Goal: Information Seeking & Learning: Check status

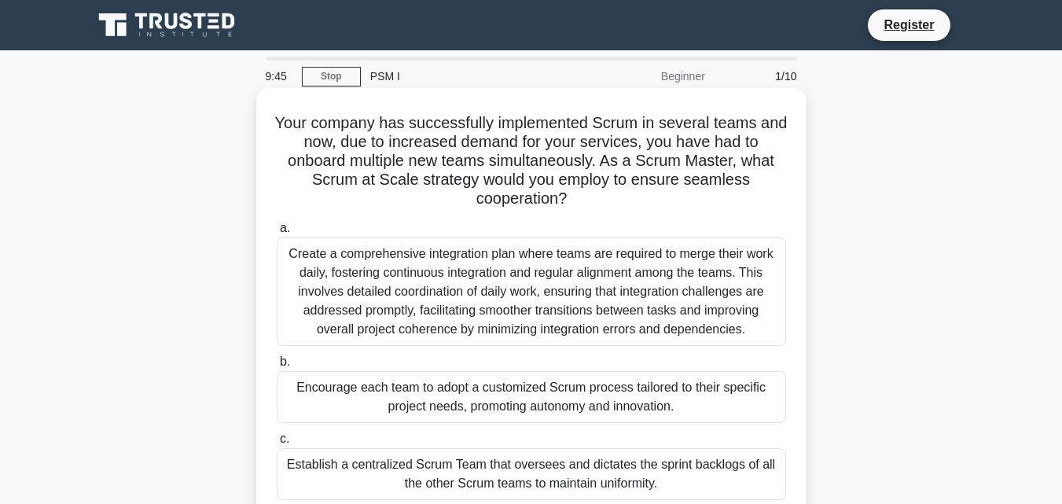
click at [414, 149] on h5 "Your company has successfully implemented Scrum in several teams and now, due t…" at bounding box center [531, 161] width 513 height 96
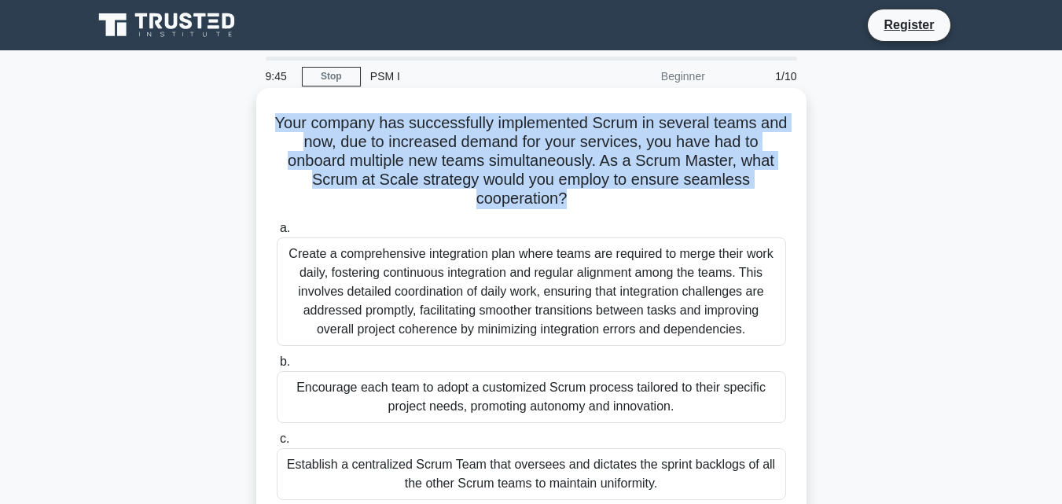
click at [414, 149] on h5 "Your company has successfully implemented Scrum in several teams and now, due t…" at bounding box center [531, 161] width 513 height 96
click at [414, 152] on h5 "Your company has successfully implemented Scrum in several teams and now, due t…" at bounding box center [531, 161] width 513 height 96
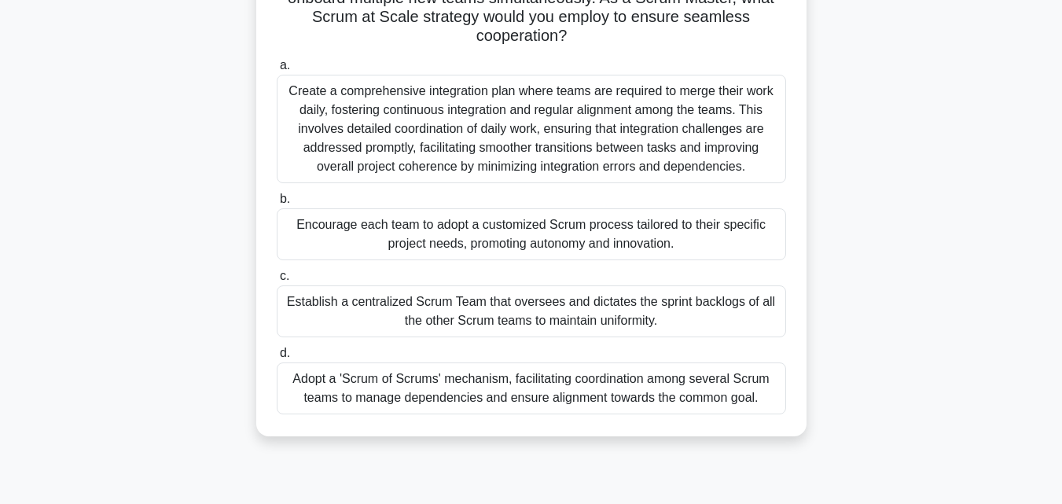
scroll to position [164, 0]
click at [451, 379] on div "Adopt a 'Scrum of Scrums' mechanism, facilitating coordination among several Sc…" at bounding box center [532, 388] width 510 height 52
click at [277, 358] on input "d. Adopt a 'Scrum of Scrums' mechanism, facilitating coordination among several…" at bounding box center [277, 353] width 0 height 10
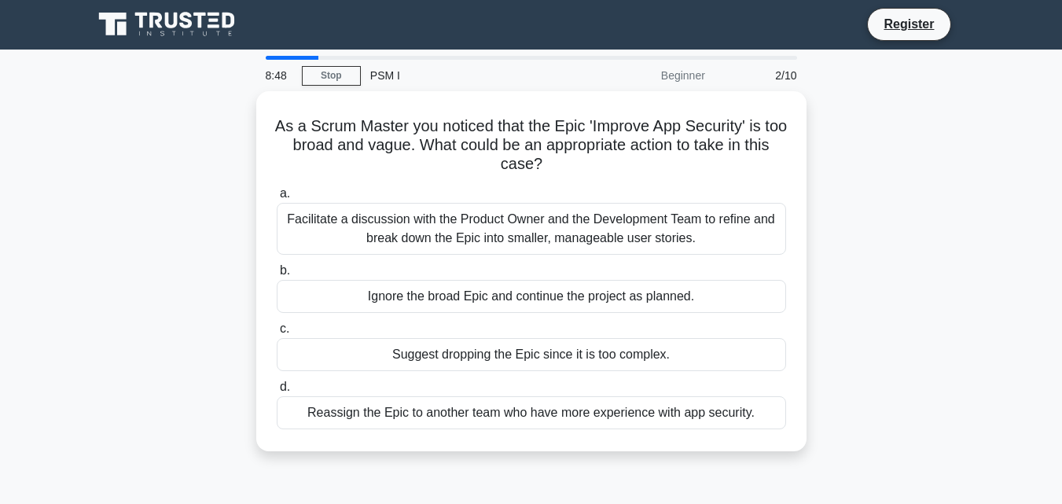
scroll to position [0, 0]
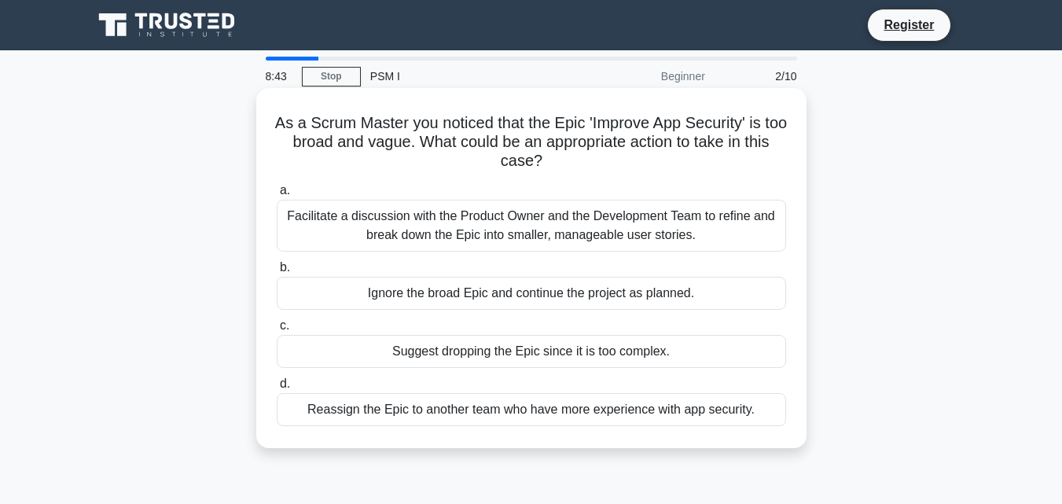
click at [543, 136] on h5 "As a Scrum Master you noticed that the Epic 'Improve App Security' is too broad…" at bounding box center [531, 142] width 513 height 58
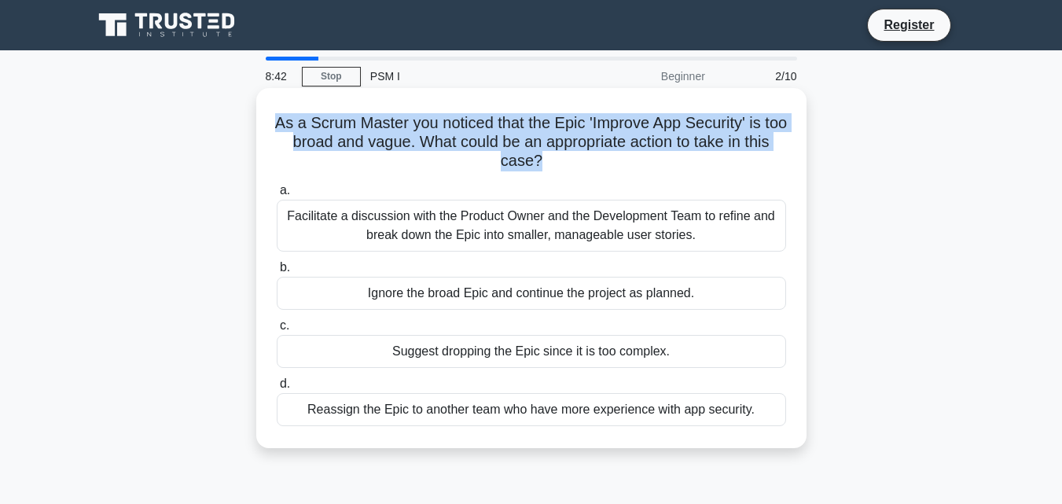
click at [543, 136] on h5 "As a Scrum Master you noticed that the Epic 'Improve App Security' is too broad…" at bounding box center [531, 142] width 513 height 58
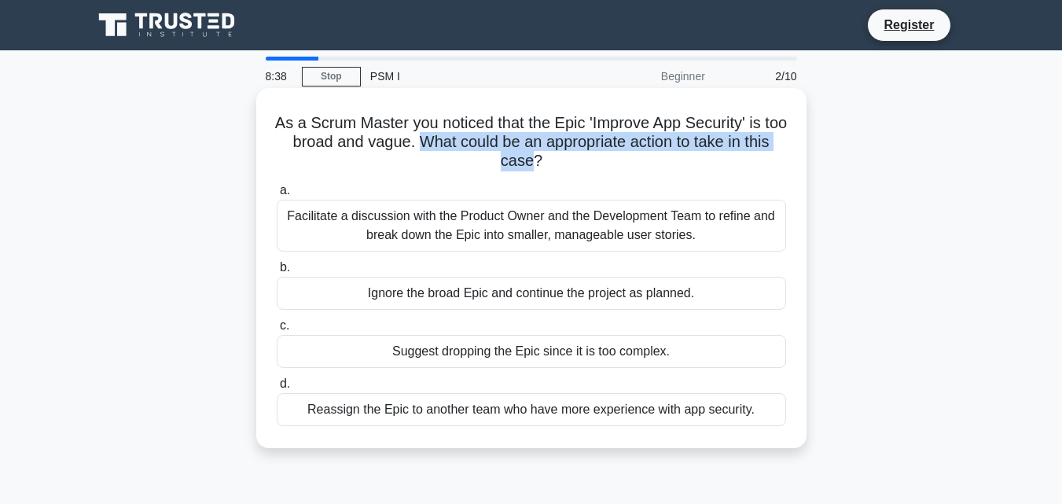
drag, startPoint x: 447, startPoint y: 140, endPoint x: 550, endPoint y: 172, distance: 107.9
click at [550, 171] on h5 "As a Scrum Master you noticed that the Epic 'Improve App Security' is too broad…" at bounding box center [531, 142] width 513 height 58
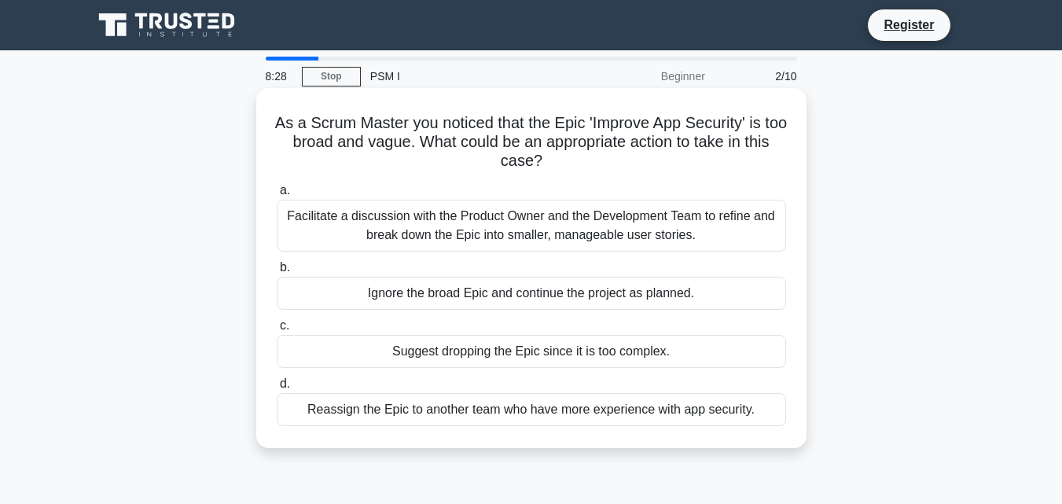
click at [454, 244] on div "Facilitate a discussion with the Product Owner and the Development Team to refi…" at bounding box center [532, 226] width 510 height 52
click at [277, 196] on input "a. Facilitate a discussion with the Product Owner and the Development Team to r…" at bounding box center [277, 191] width 0 height 10
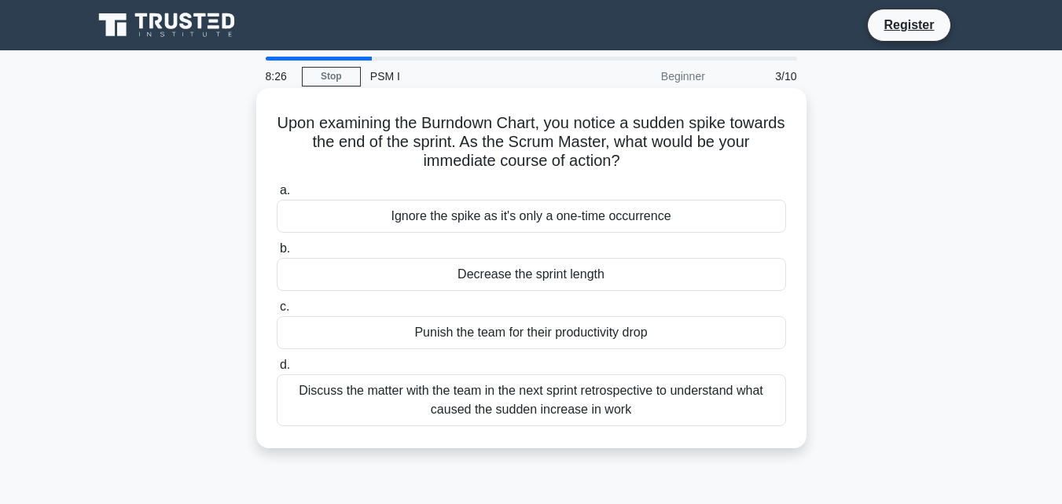
click at [485, 156] on h5 "Upon examining the Burndown Chart, you notice a sudden spike towards the end of…" at bounding box center [531, 142] width 513 height 58
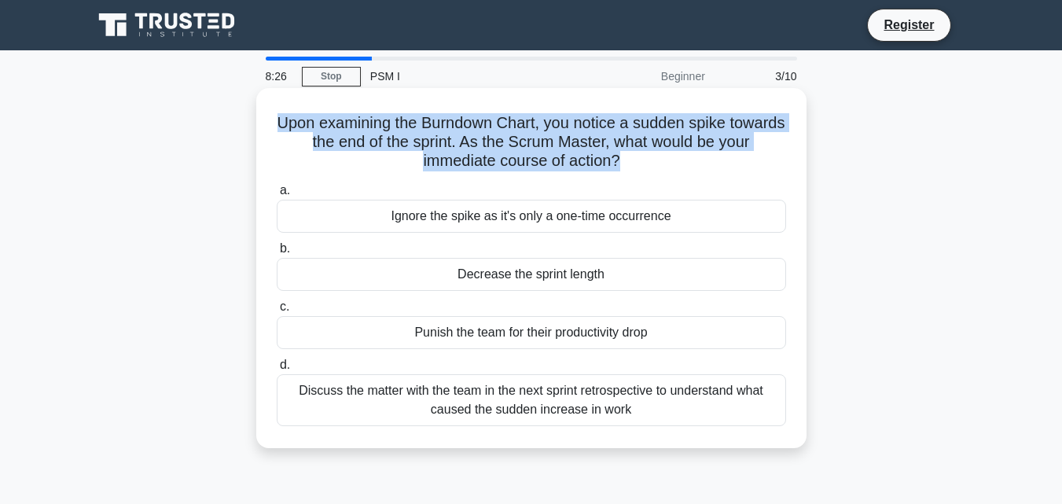
click at [485, 156] on h5 "Upon examining the Burndown Chart, you notice a sudden spike towards the end of…" at bounding box center [531, 142] width 513 height 58
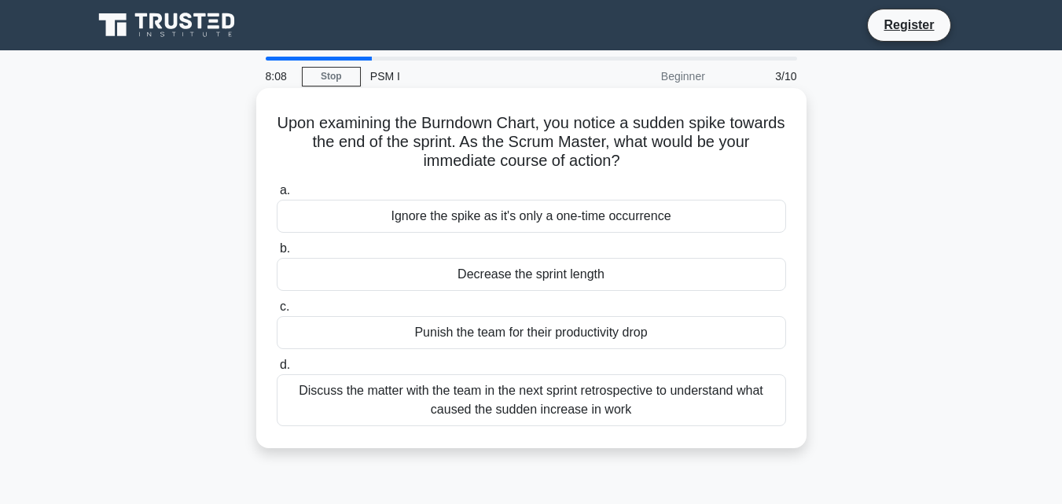
click at [428, 398] on div "Discuss the matter with the team in the next sprint retrospective to understand…" at bounding box center [532, 400] width 510 height 52
click at [277, 370] on input "d. Discuss the matter with the team in the next sprint retrospective to underst…" at bounding box center [277, 365] width 0 height 10
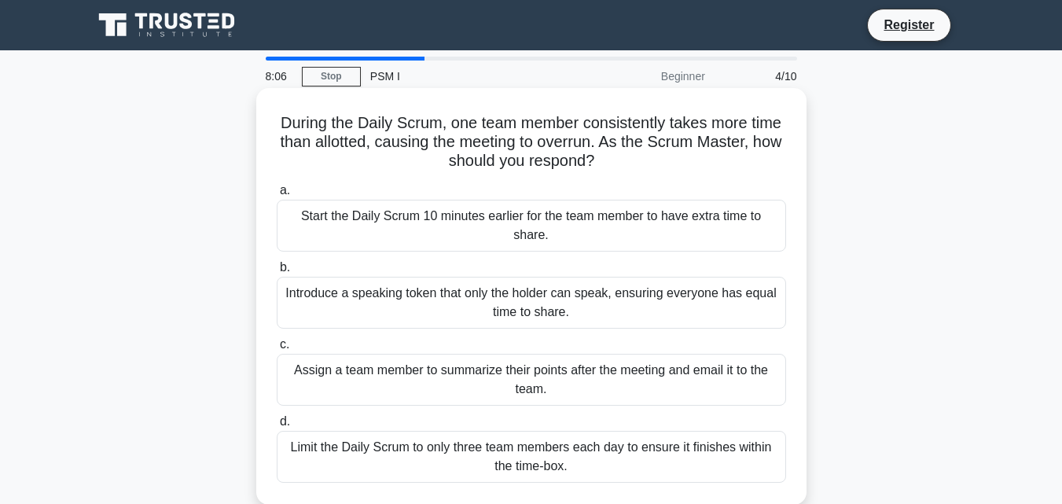
click at [524, 143] on h5 "During the Daily Scrum, one team member consistently takes more time than allot…" at bounding box center [531, 142] width 513 height 58
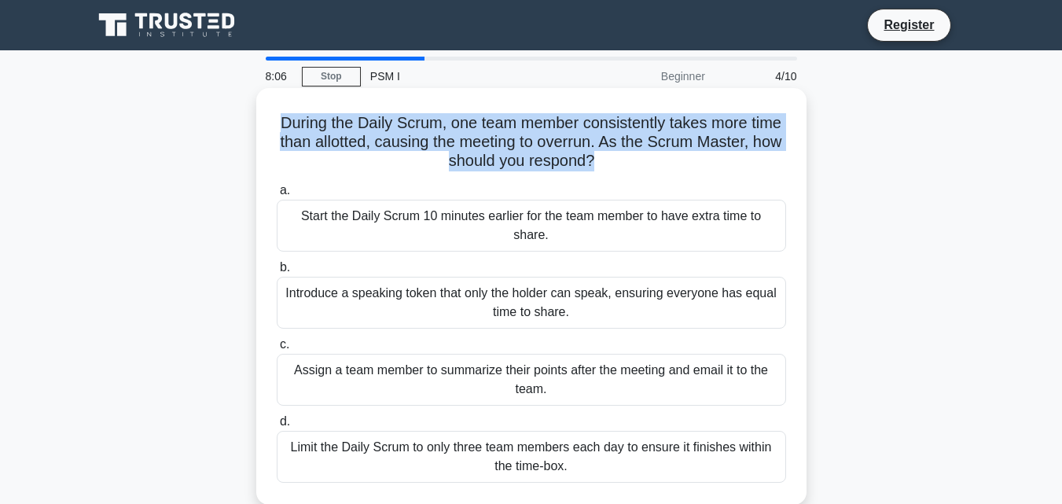
click at [524, 143] on h5 "During the Daily Scrum, one team member consistently takes more time than allot…" at bounding box center [531, 142] width 513 height 58
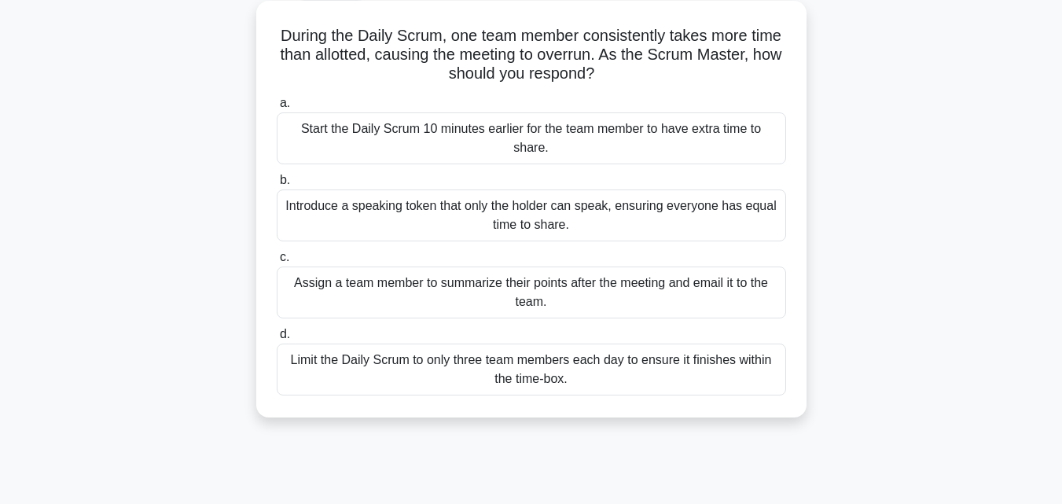
scroll to position [88, 0]
click at [403, 292] on div "Assign a team member to summarize their points after the meeting and email it t…" at bounding box center [532, 292] width 510 height 52
click at [277, 262] on input "c. Assign a team member to summarize their points after the meeting and email i…" at bounding box center [277, 257] width 0 height 10
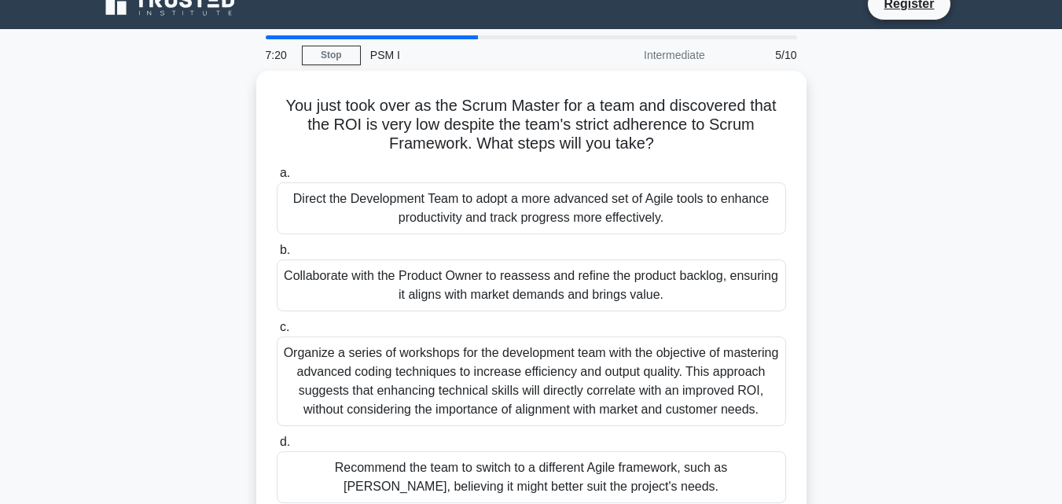
scroll to position [0, 0]
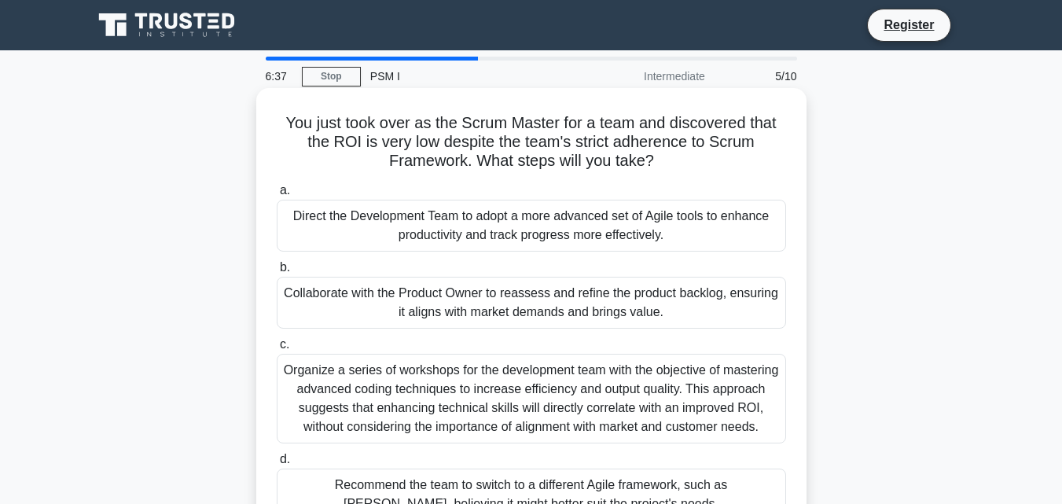
click at [319, 136] on h5 "You just took over as the Scrum Master for a team and discovered that the ROI i…" at bounding box center [531, 142] width 513 height 58
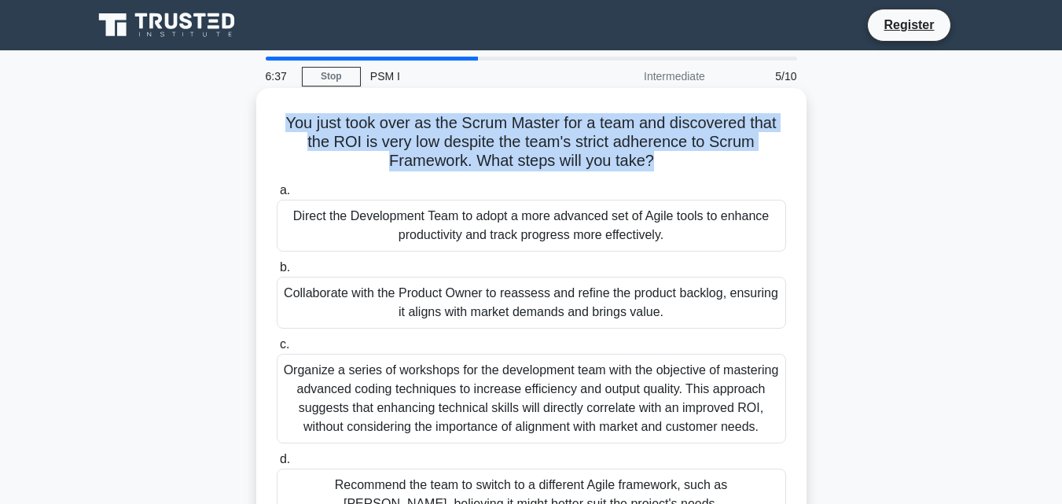
click at [319, 136] on h5 "You just took over as the Scrum Master for a team and discovered that the ROI i…" at bounding box center [531, 142] width 513 height 58
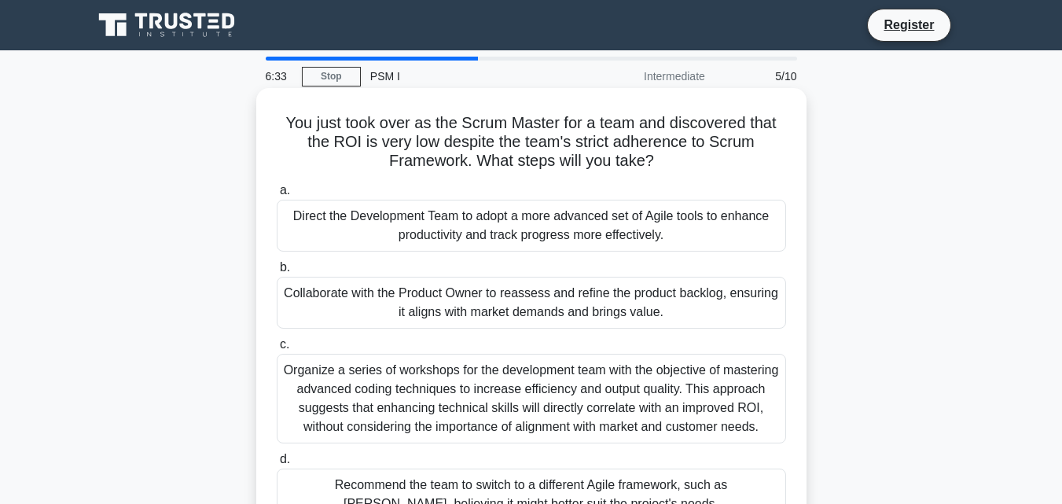
click at [319, 136] on h5 "You just took over as the Scrum Master for a team and discovered that the ROI i…" at bounding box center [531, 142] width 513 height 58
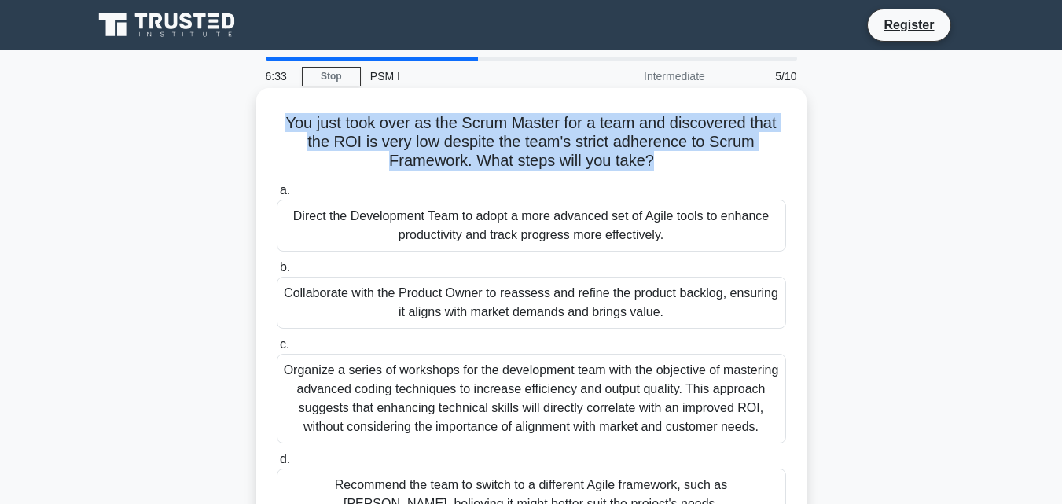
click at [319, 136] on h5 "You just took over as the Scrum Master for a team and discovered that the ROI i…" at bounding box center [531, 142] width 513 height 58
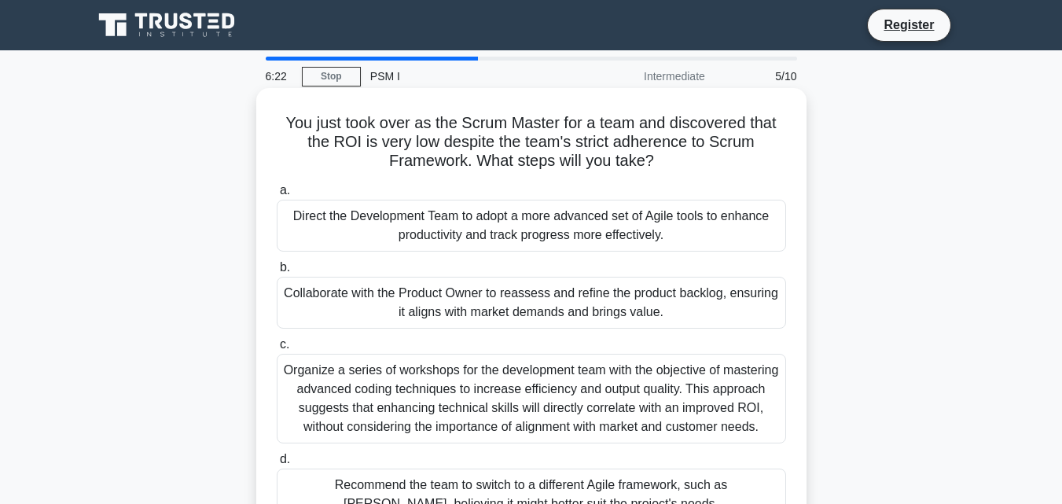
click at [319, 136] on h5 "You just took over as the Scrum Master for a team and discovered that the ROI i…" at bounding box center [531, 142] width 513 height 58
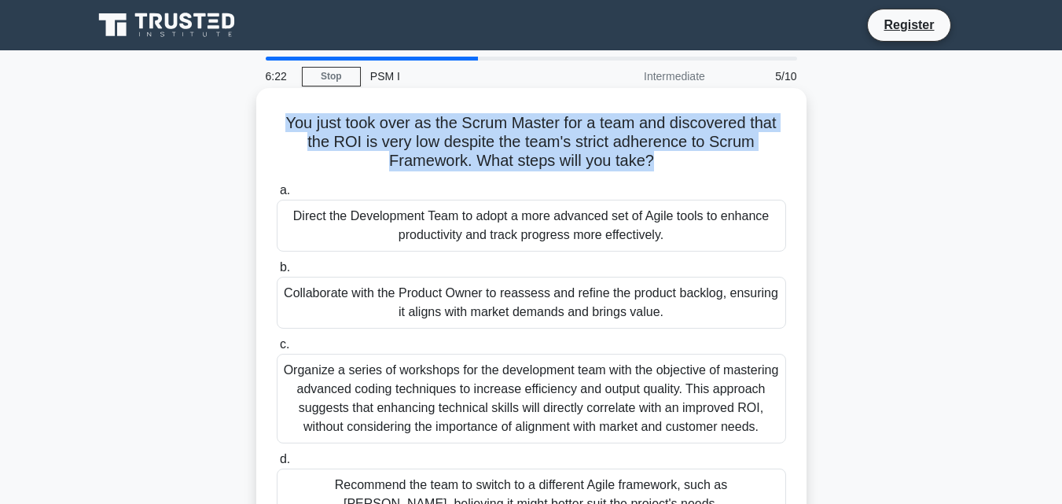
click at [319, 136] on h5 "You just took over as the Scrum Master for a team and discovered that the ROI i…" at bounding box center [531, 142] width 513 height 58
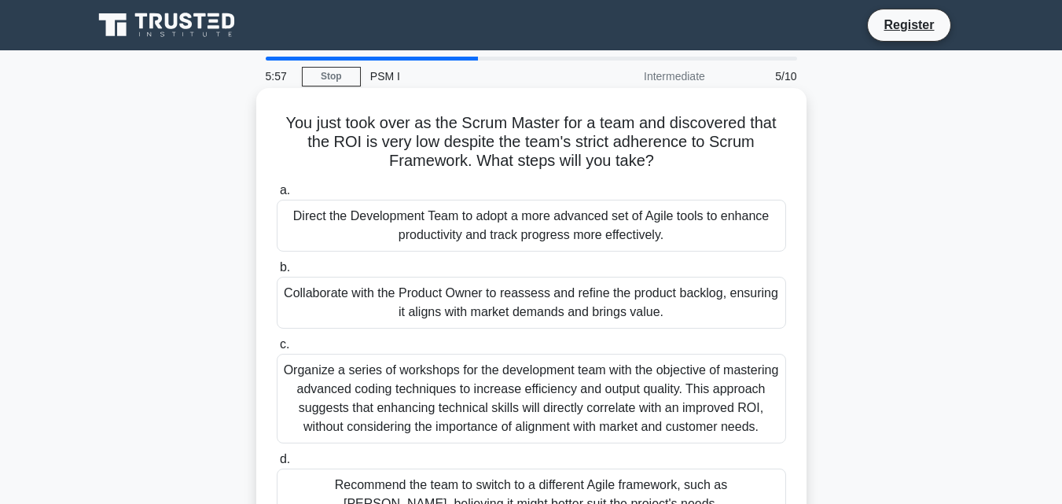
click at [266, 244] on div "You just took over as the Scrum Master for a team and discovered that the ROI i…" at bounding box center [532, 315] width 538 height 442
click at [371, 138] on h5 "You just took over as the Scrum Master for a team and discovered that the ROI i…" at bounding box center [531, 142] width 513 height 58
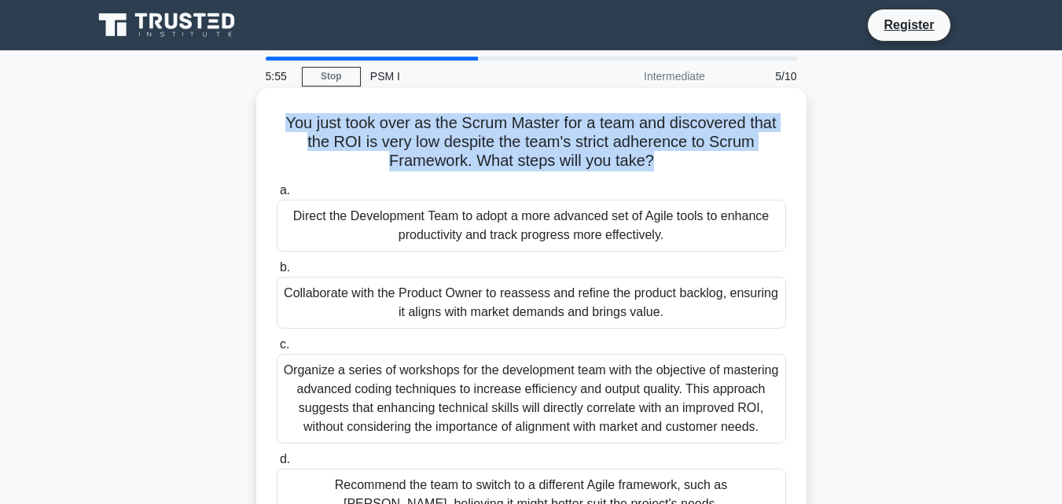
click at [371, 138] on h5 "You just took over as the Scrum Master for a team and discovered that the ROI i…" at bounding box center [531, 142] width 513 height 58
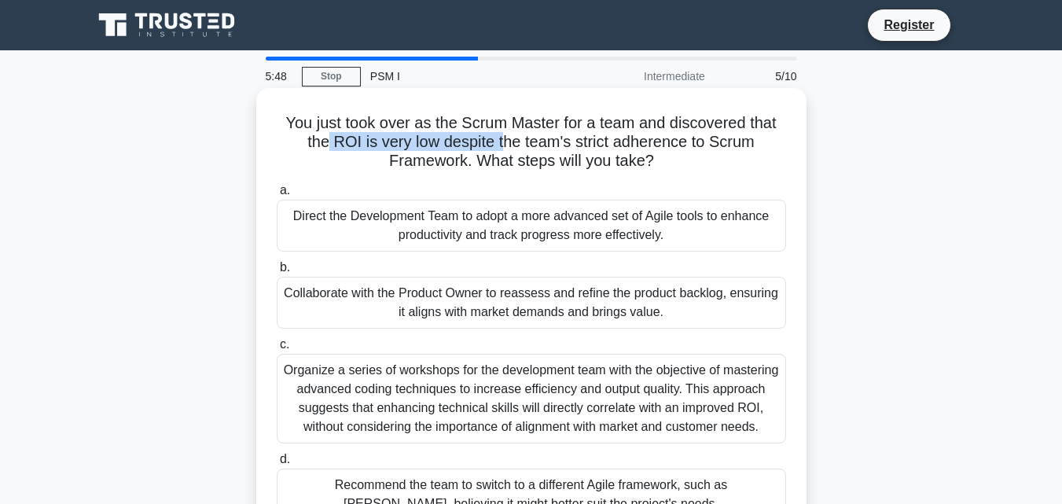
drag, startPoint x: 327, startPoint y: 146, endPoint x: 510, endPoint y: 148, distance: 182.4
click at [510, 148] on h5 "You just took over as the Scrum Master for a team and discovered that the ROI i…" at bounding box center [531, 142] width 513 height 58
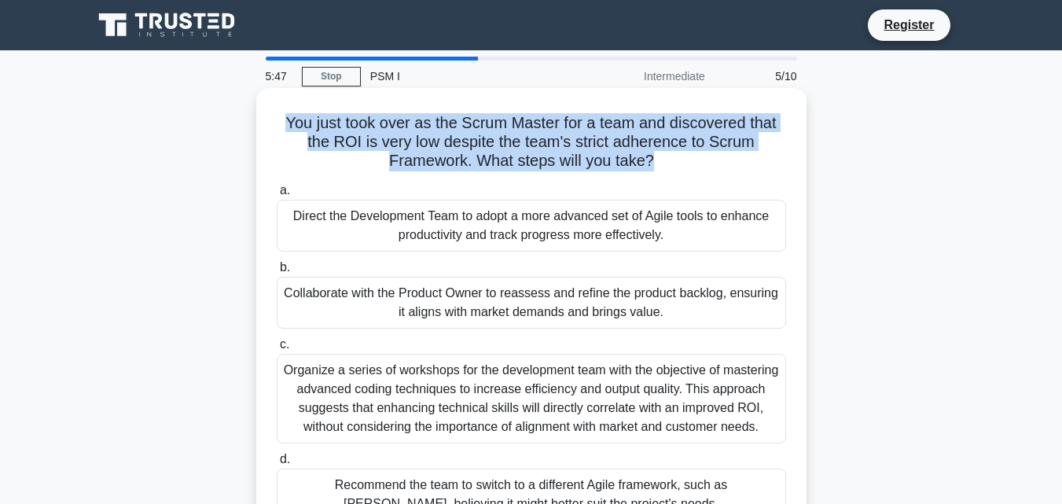
click at [510, 148] on h5 "You just took over as the Scrum Master for a team and discovered that the ROI i…" at bounding box center [531, 142] width 513 height 58
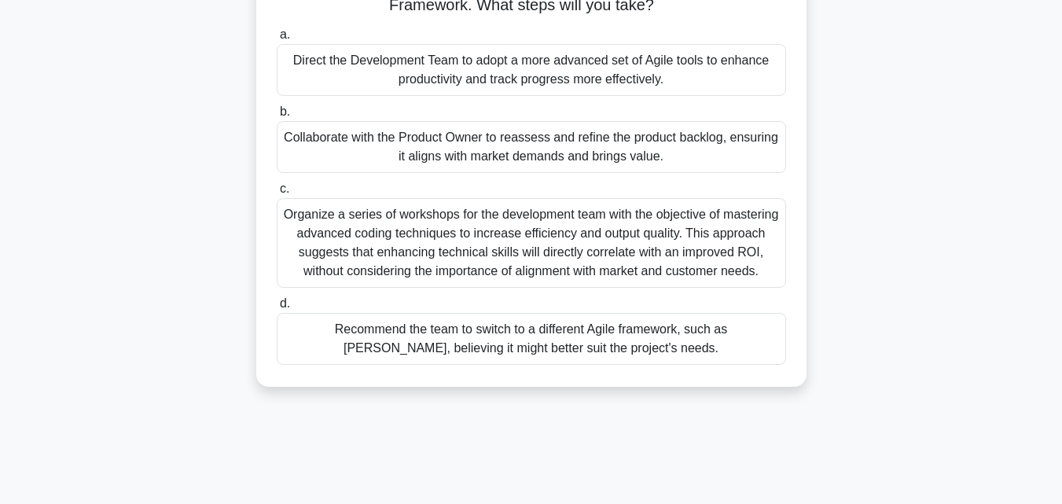
scroll to position [156, 0]
click at [636, 239] on div "Organize a series of workshops for the development team with the objective of m…" at bounding box center [532, 242] width 510 height 90
click at [277, 193] on input "c. Organize a series of workshops for the development team with the objective o…" at bounding box center [277, 188] width 0 height 10
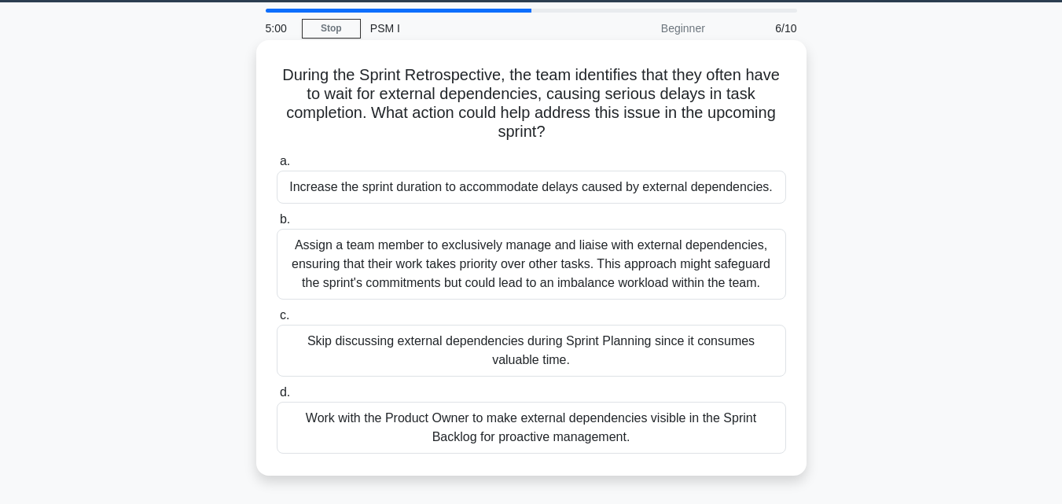
scroll to position [50, 0]
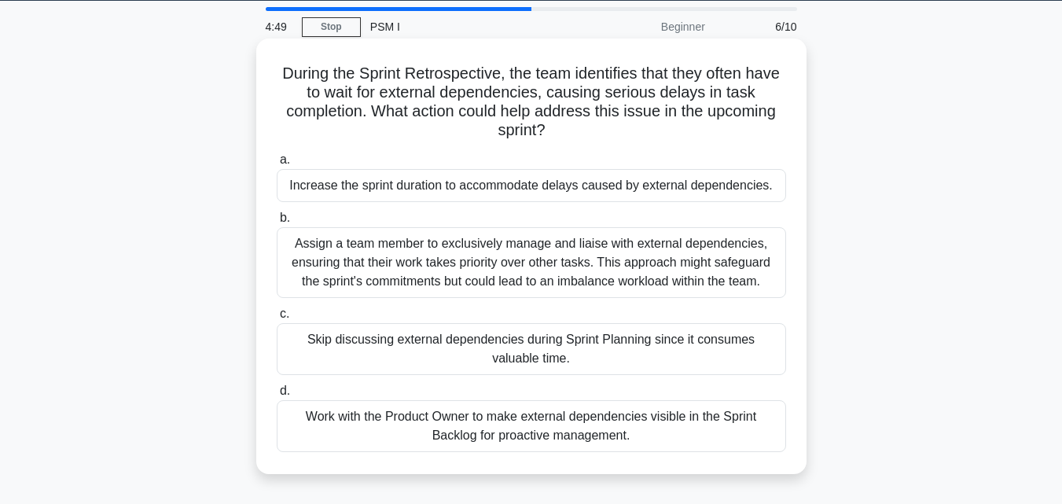
click at [498, 109] on h5 "During the Sprint Retrospective, the team identifies that they often have to wa…" at bounding box center [531, 102] width 513 height 77
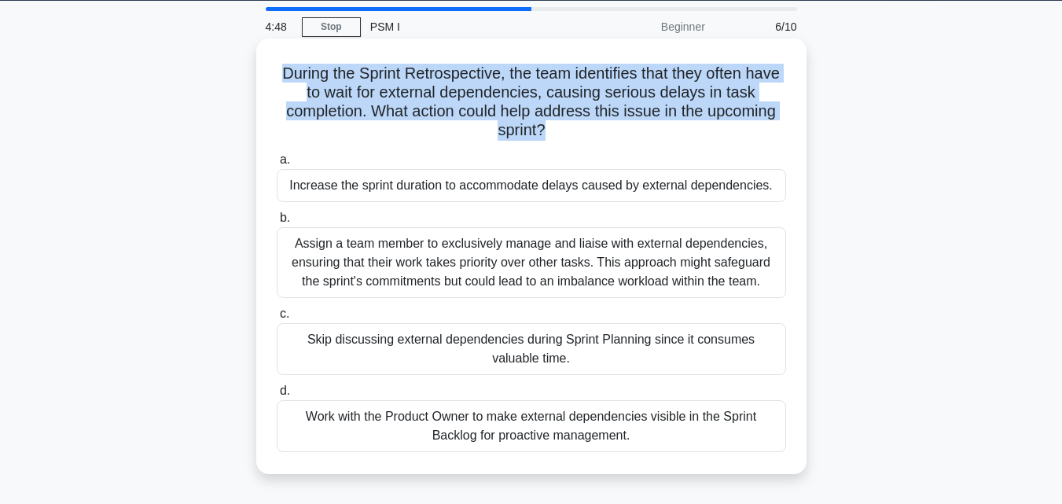
click at [498, 109] on h5 "During the Sprint Retrospective, the team identifies that they often have to wa…" at bounding box center [531, 102] width 513 height 77
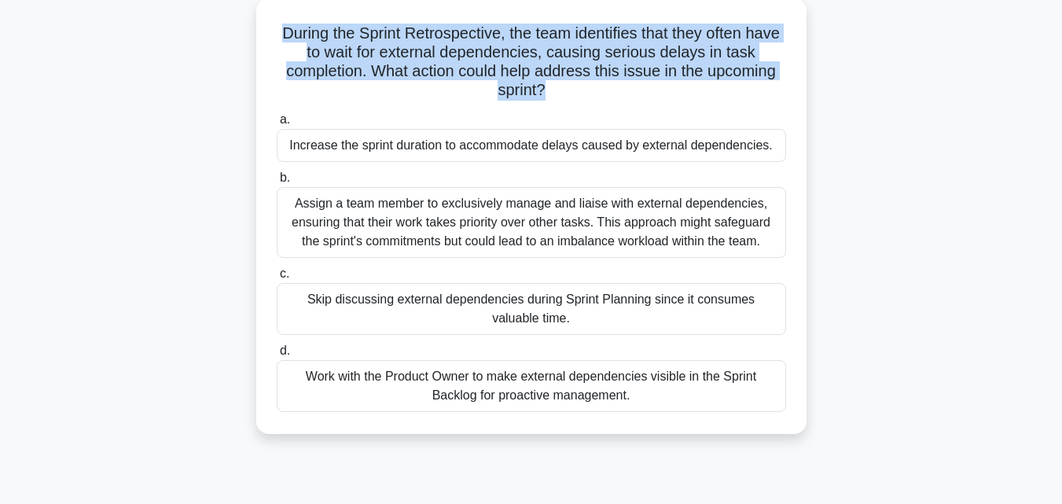
scroll to position [90, 0]
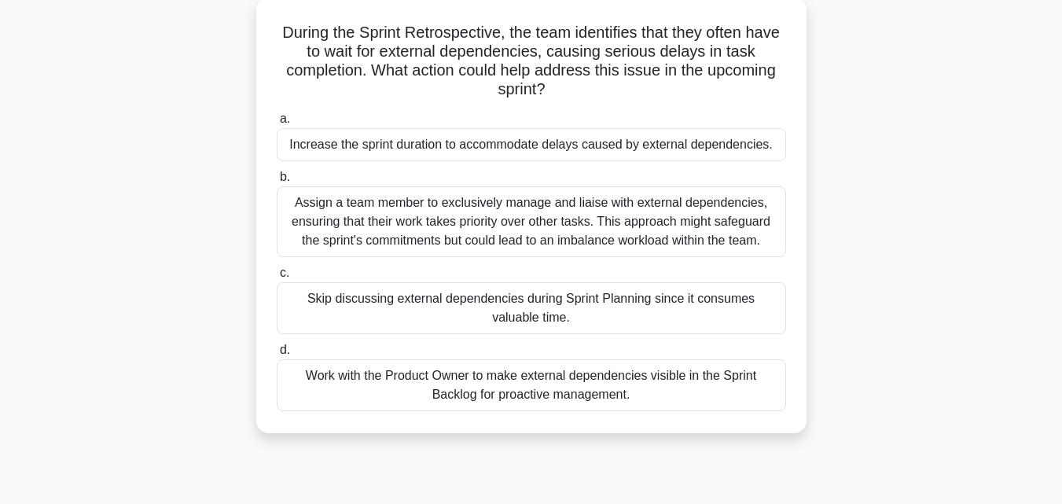
click at [775, 187] on div "Assign a team member to exclusively manage and liaise with external dependencie…" at bounding box center [532, 221] width 510 height 71
click at [277, 182] on input "b. Assign a team member to exclusively manage and liaise with external dependen…" at bounding box center [277, 177] width 0 height 10
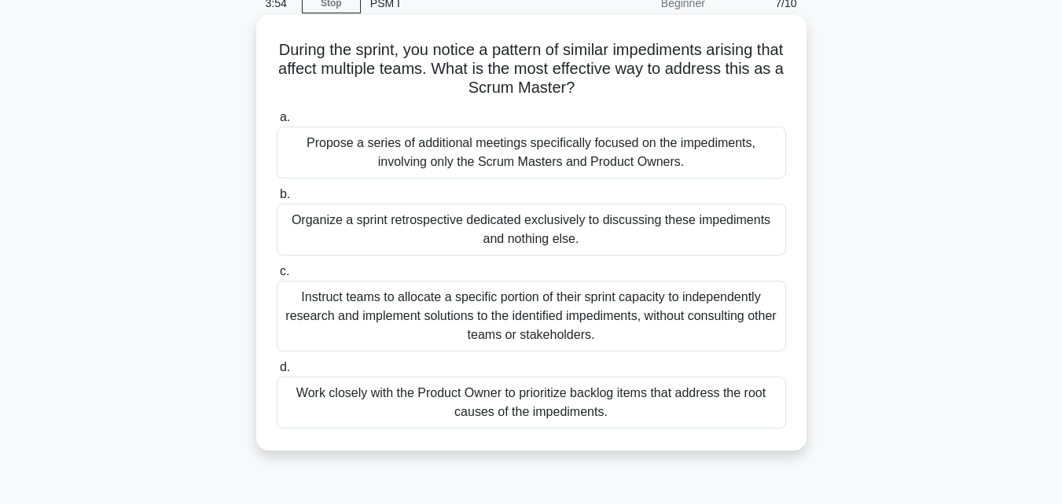
scroll to position [72, 0]
click at [558, 60] on h5 "During the sprint, you notice a pattern of similar impediments arising that aff…" at bounding box center [531, 70] width 513 height 58
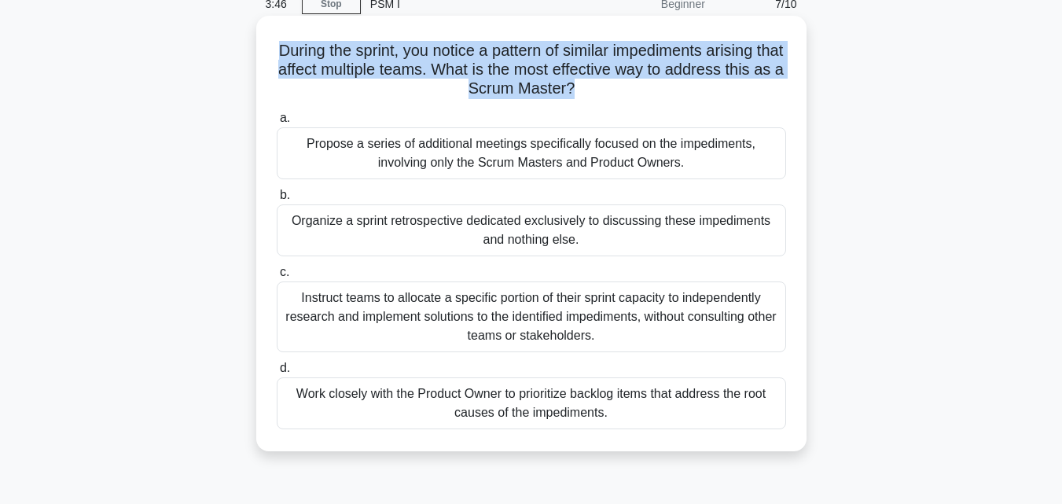
click at [558, 60] on h5 "During the sprint, you notice a pattern of similar impediments arising that aff…" at bounding box center [531, 70] width 513 height 58
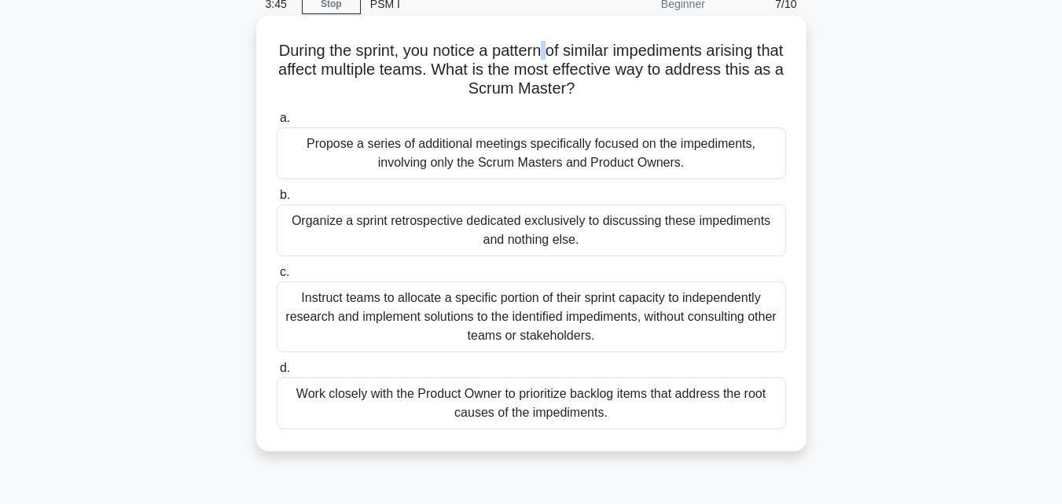
click at [558, 60] on h5 "During the sprint, you notice a pattern of similar impediments arising that aff…" at bounding box center [531, 70] width 513 height 58
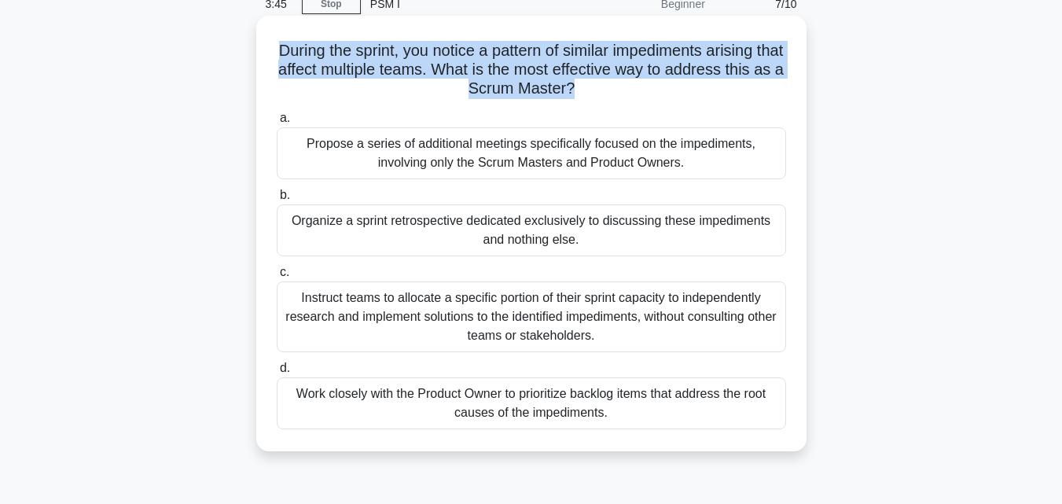
click at [558, 60] on h5 "During the sprint, you notice a pattern of similar impediments arising that aff…" at bounding box center [531, 70] width 513 height 58
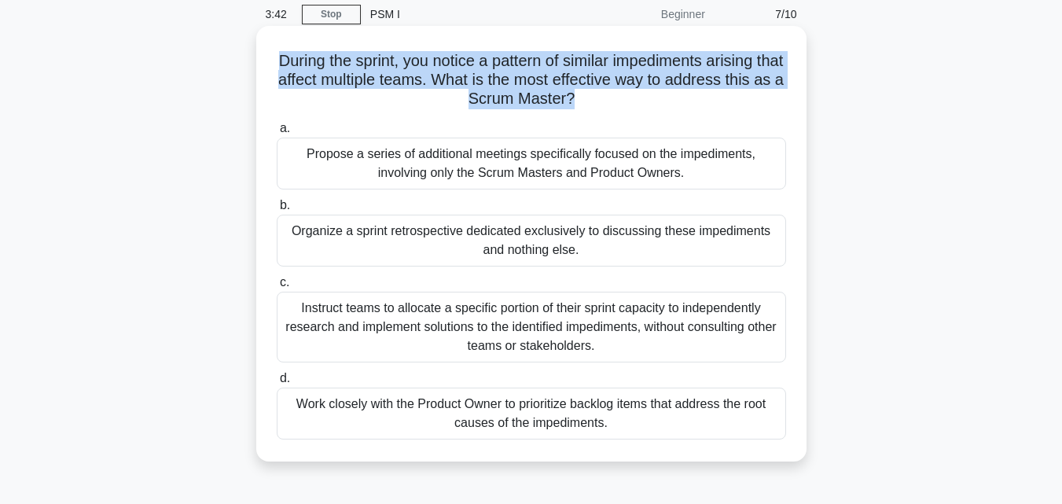
scroll to position [61, 0]
click at [558, 60] on h5 "During the sprint, you notice a pattern of similar impediments arising that aff…" at bounding box center [531, 81] width 513 height 58
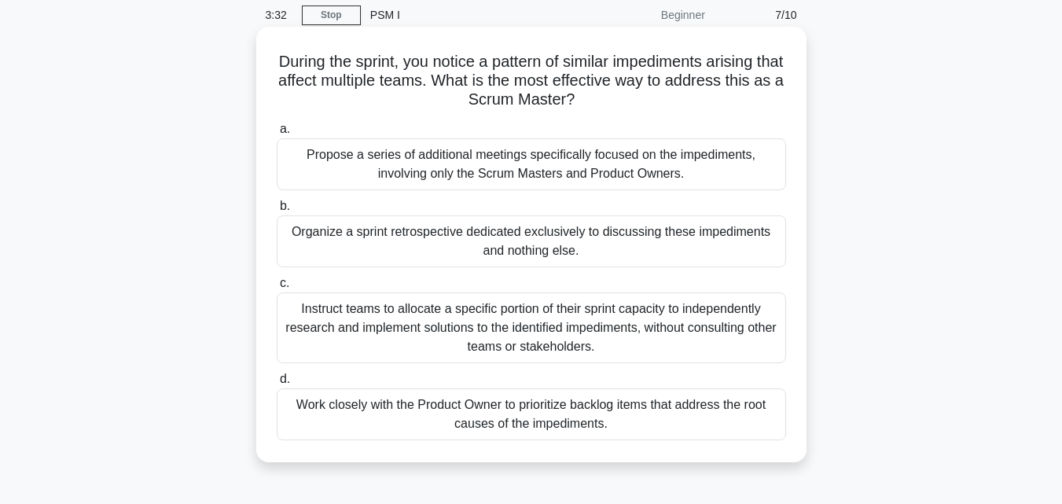
click at [509, 81] on h5 "During the sprint, you notice a pattern of similar impediments arising that aff…" at bounding box center [531, 81] width 513 height 58
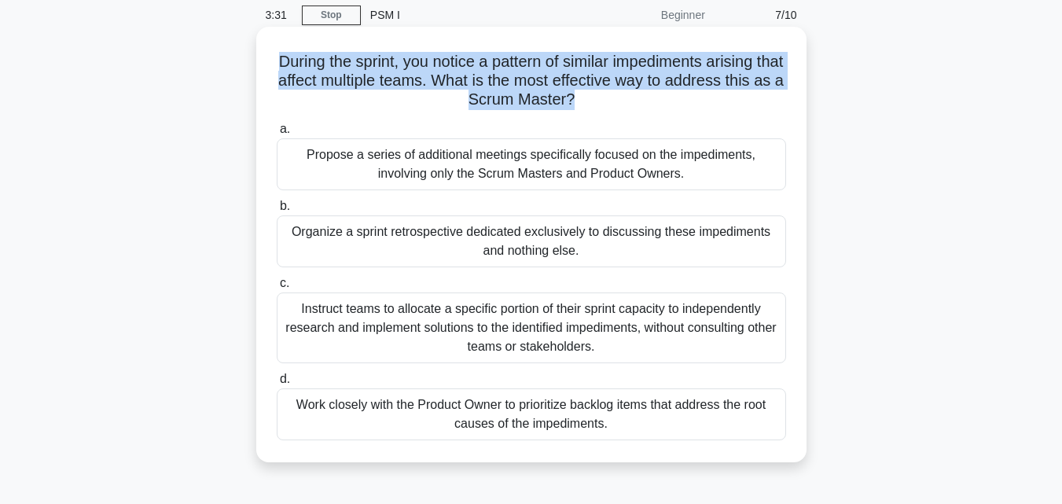
click at [509, 81] on h5 "During the sprint, you notice a pattern of similar impediments arising that aff…" at bounding box center [531, 81] width 513 height 58
click at [497, 97] on h5 "During the sprint, you notice a pattern of similar impediments arising that aff…" at bounding box center [531, 81] width 513 height 58
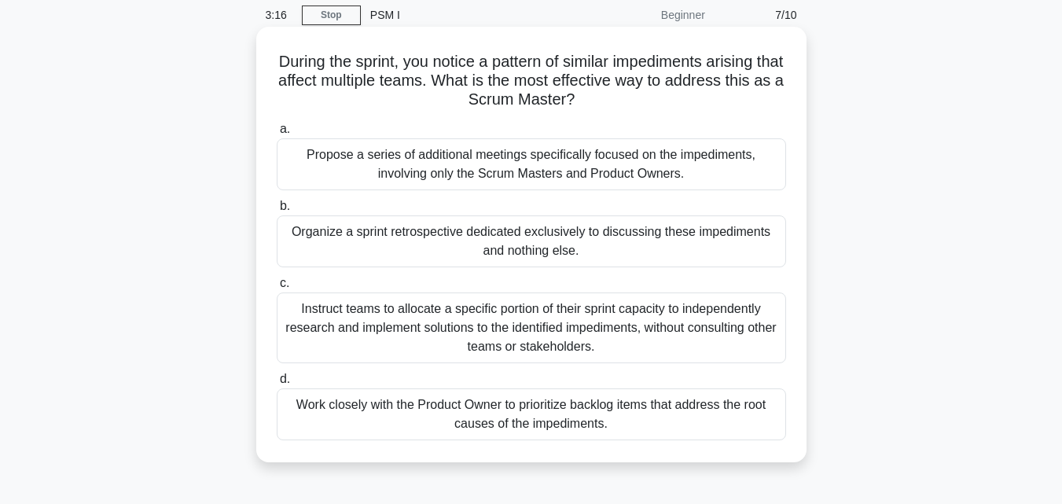
click at [375, 409] on div "Work closely with the Product Owner to prioritize backlog items that address th…" at bounding box center [532, 414] width 510 height 52
click at [277, 384] on input "d. Work closely with the Product Owner to prioritize backlog items that address…" at bounding box center [277, 379] width 0 height 10
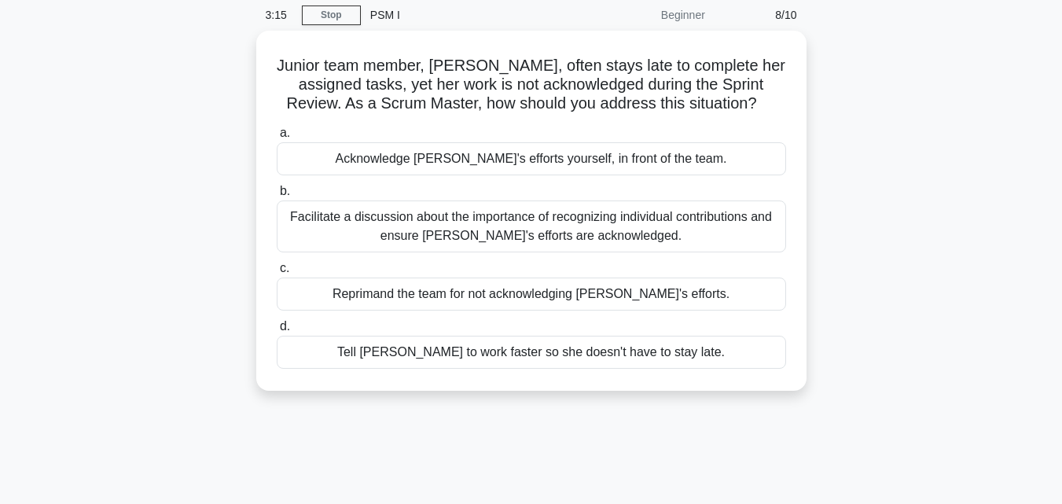
scroll to position [0, 0]
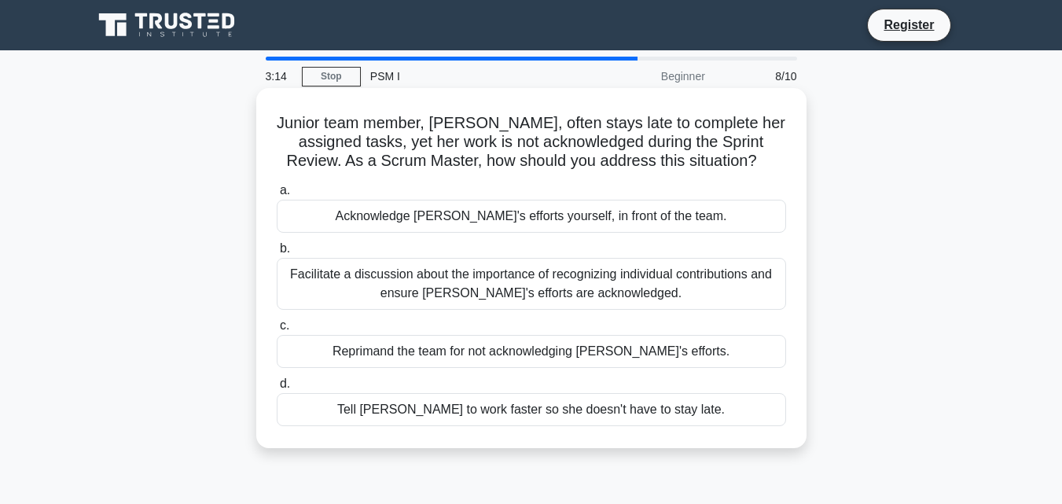
click at [526, 141] on h5 "Junior team member, Sara, often stays late to complete her assigned tasks, yet …" at bounding box center [531, 142] width 513 height 58
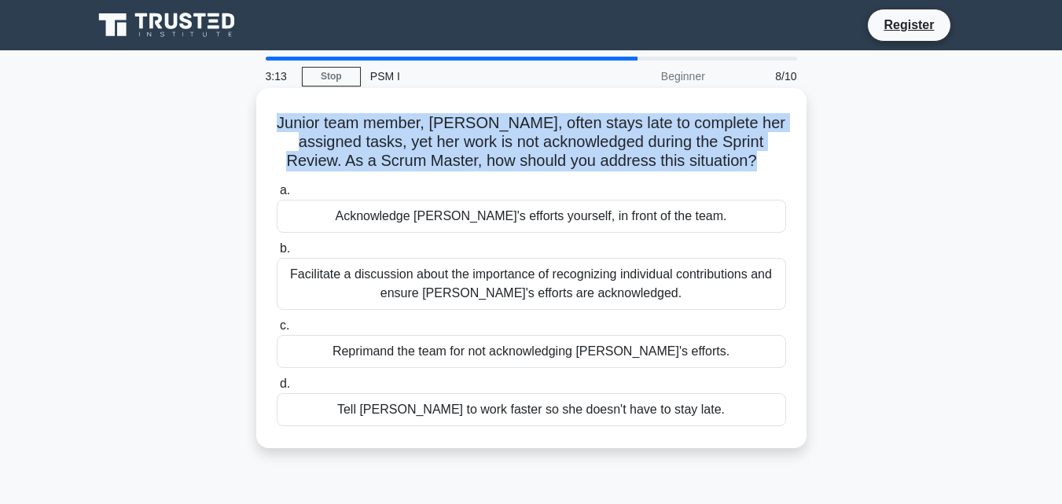
click at [526, 141] on h5 "Junior team member, Sara, often stays late to complete her assigned tasks, yet …" at bounding box center [531, 142] width 513 height 58
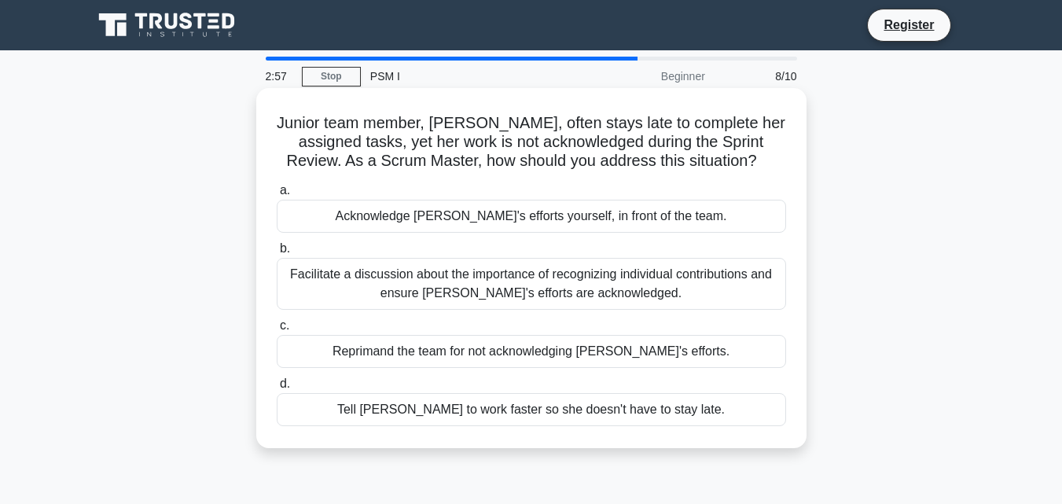
click at [427, 298] on div "Facilitate a discussion about the importance of recognizing individual contribu…" at bounding box center [532, 284] width 510 height 52
click at [277, 254] on input "b. Facilitate a discussion about the importance of recognizing individual contr…" at bounding box center [277, 249] width 0 height 10
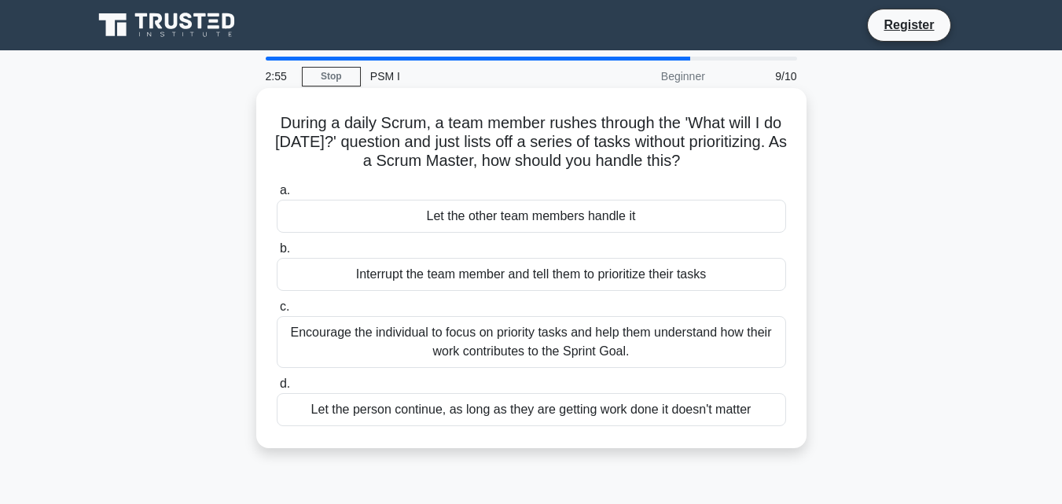
click at [517, 129] on h5 "During a daily Scrum, a team member rushes through the 'What will I do today?' …" at bounding box center [531, 142] width 513 height 58
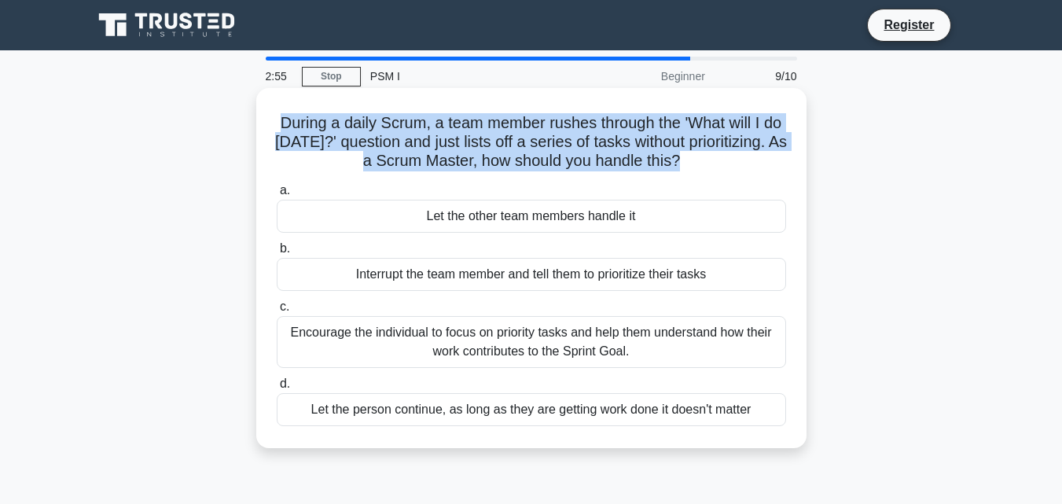
click at [517, 129] on h5 "During a daily Scrum, a team member rushes through the 'What will I do today?' …" at bounding box center [531, 142] width 513 height 58
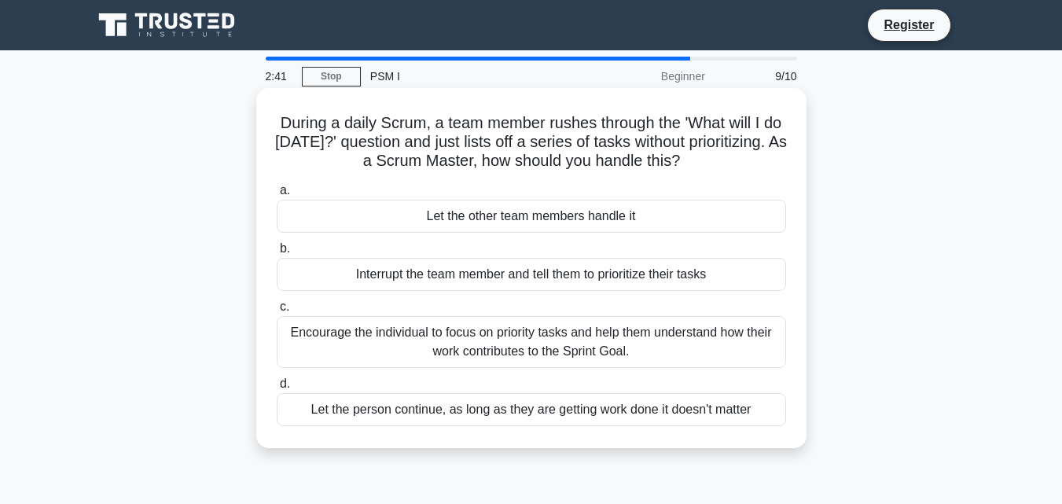
click at [522, 154] on h5 "During a daily Scrum, a team member rushes through the 'What will I do today?' …" at bounding box center [531, 142] width 513 height 58
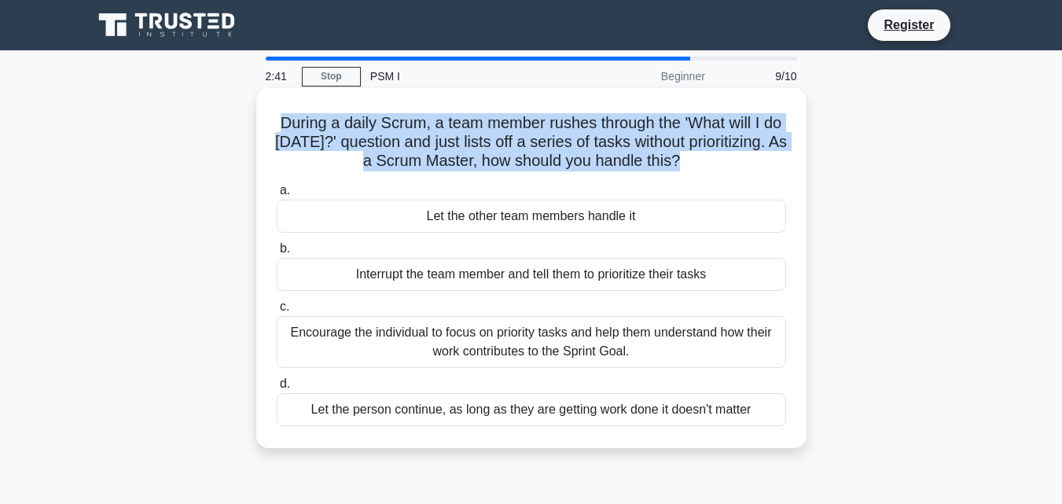
click at [522, 154] on h5 "During a daily Scrum, a team member rushes through the 'What will I do today?' …" at bounding box center [531, 142] width 513 height 58
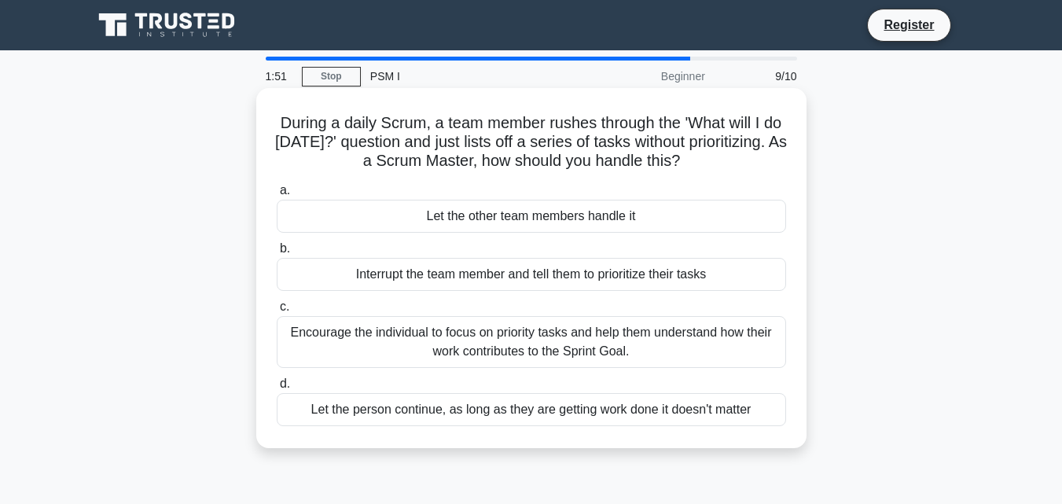
click at [560, 347] on div "Encourage the individual to focus on priority tasks and help them understand ho…" at bounding box center [532, 342] width 510 height 52
click at [277, 312] on input "c. Encourage the individual to focus on priority tasks and help them understand…" at bounding box center [277, 307] width 0 height 10
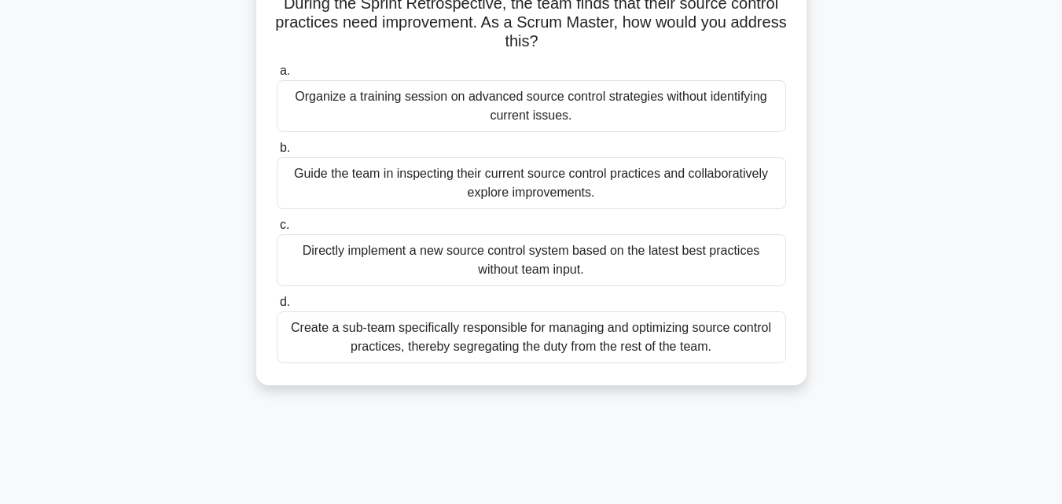
scroll to position [122, 0]
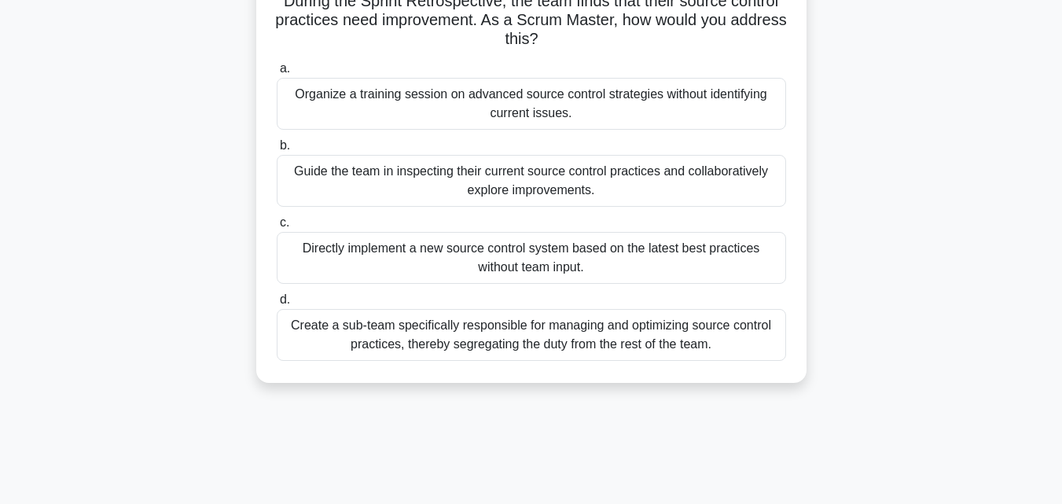
click at [594, 169] on div "Guide the team in inspecting their current source control practices and collabo…" at bounding box center [532, 181] width 510 height 52
click at [277, 151] on input "b. Guide the team in inspecting their current source control practices and coll…" at bounding box center [277, 146] width 0 height 10
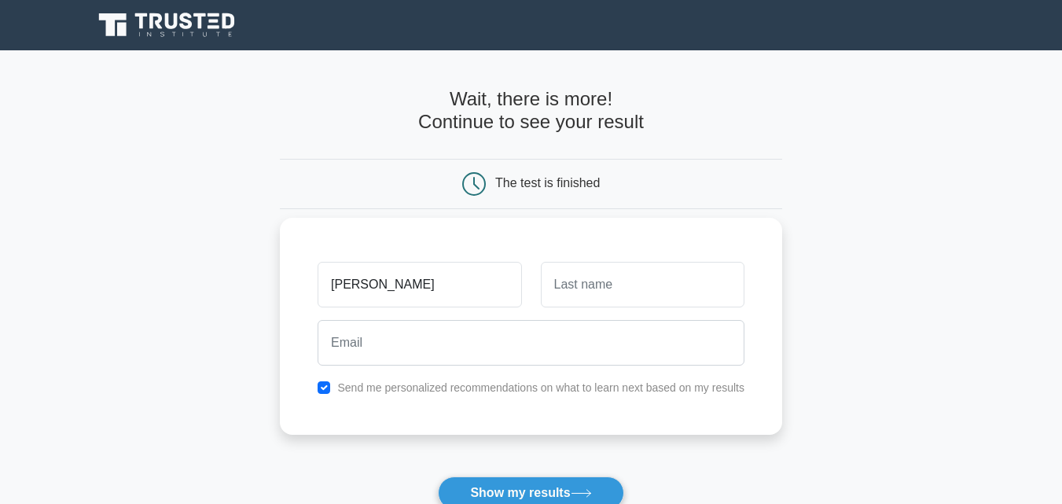
type input "[PERSON_NAME]"
click at [601, 278] on input "text" at bounding box center [643, 285] width 204 height 46
type input "Dutta"
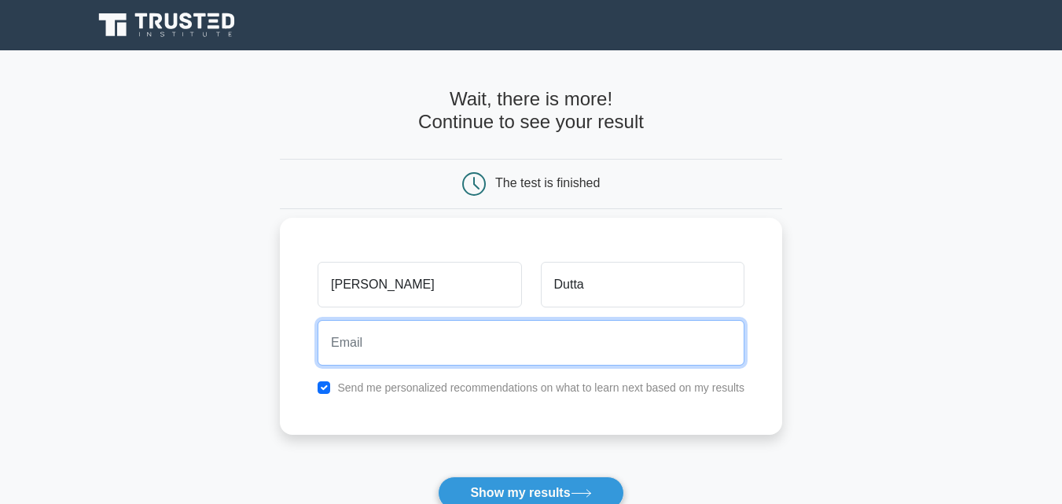
click at [426, 350] on input "email" at bounding box center [531, 343] width 427 height 46
type input "[PERSON_NAME][EMAIL_ADDRESS][DOMAIN_NAME]"
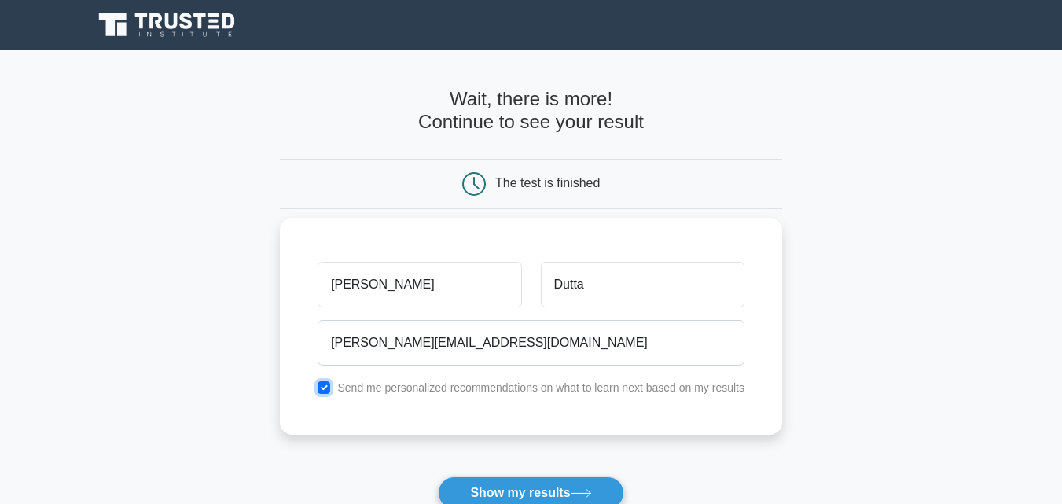
click at [325, 384] on input "checkbox" at bounding box center [324, 387] width 13 height 13
checkbox input "false"
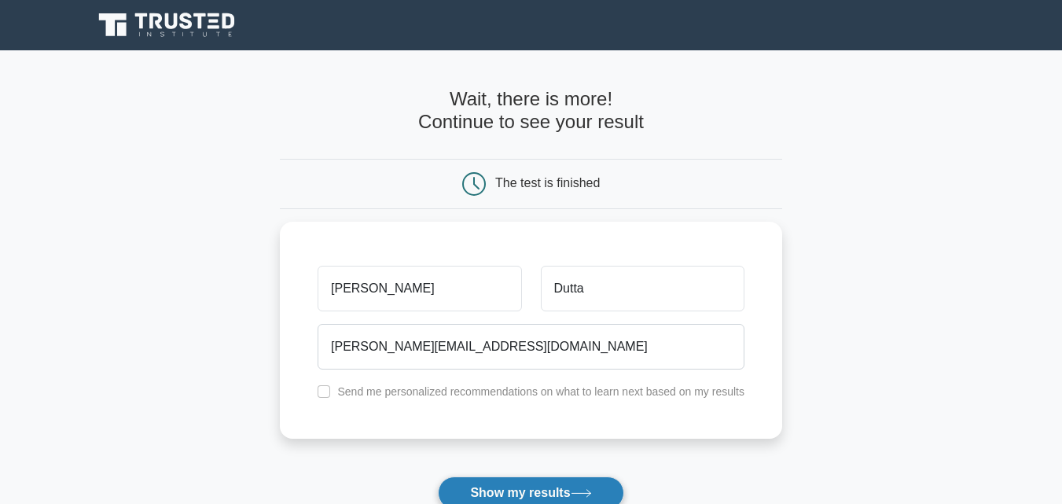
click at [525, 480] on button "Show my results" at bounding box center [531, 492] width 186 height 33
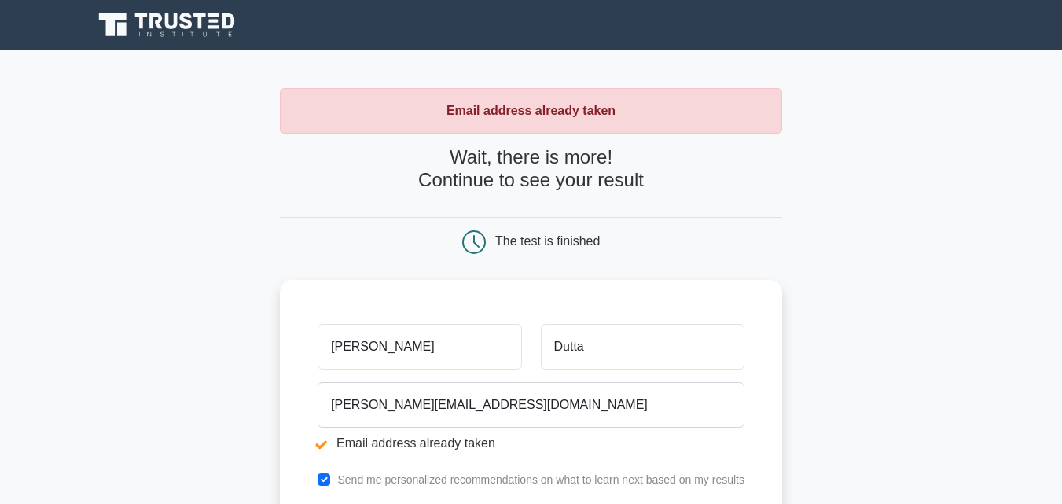
scroll to position [114, 0]
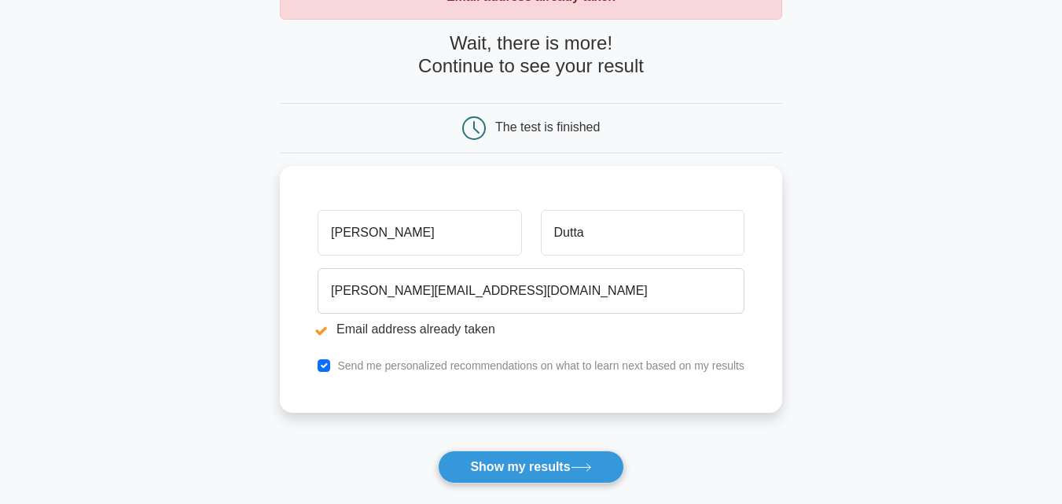
click at [440, 291] on div "tuhina Dutta tuhina-dutta@outlook.com Email address already taken Send me perso…" at bounding box center [531, 289] width 502 height 247
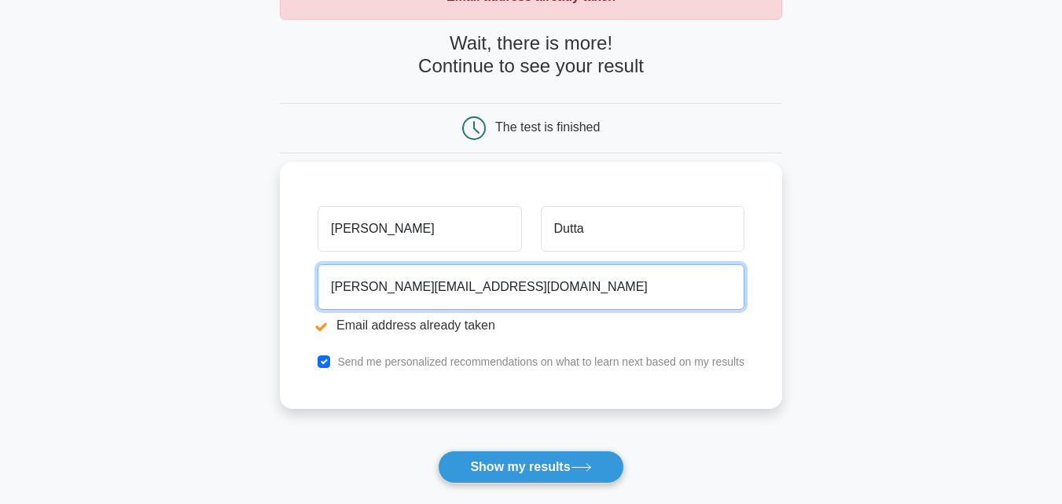
drag, startPoint x: 0, startPoint y: 0, endPoint x: 440, endPoint y: 291, distance: 527.7
click at [440, 291] on input "tuhina-dutta@outlook.com" at bounding box center [531, 287] width 427 height 46
type input "t"
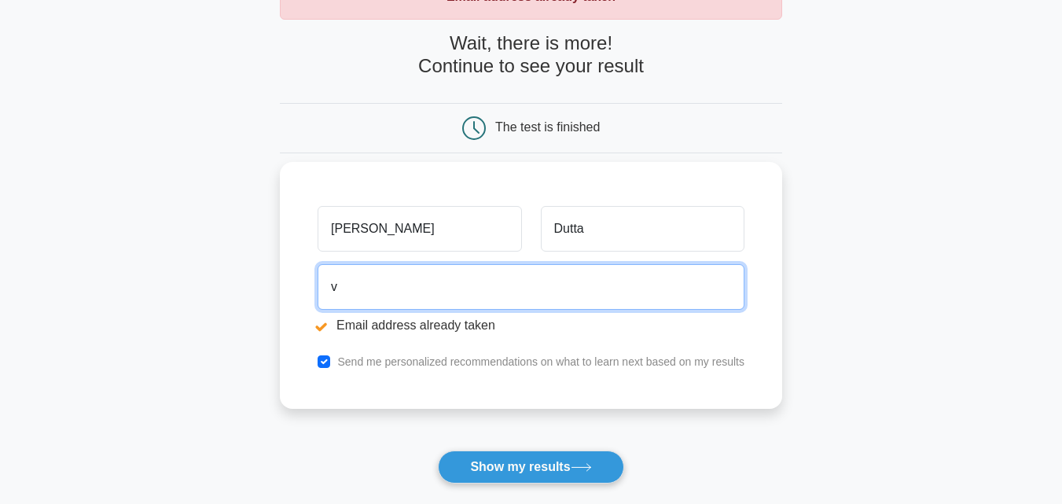
type input "vinodbhakuni01@gmail.com"
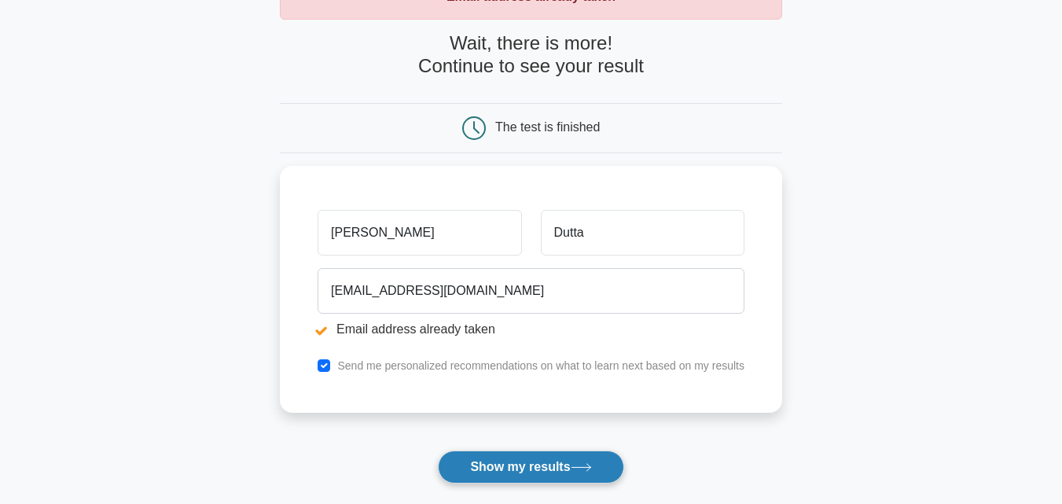
click at [515, 465] on button "Show my results" at bounding box center [531, 467] width 186 height 33
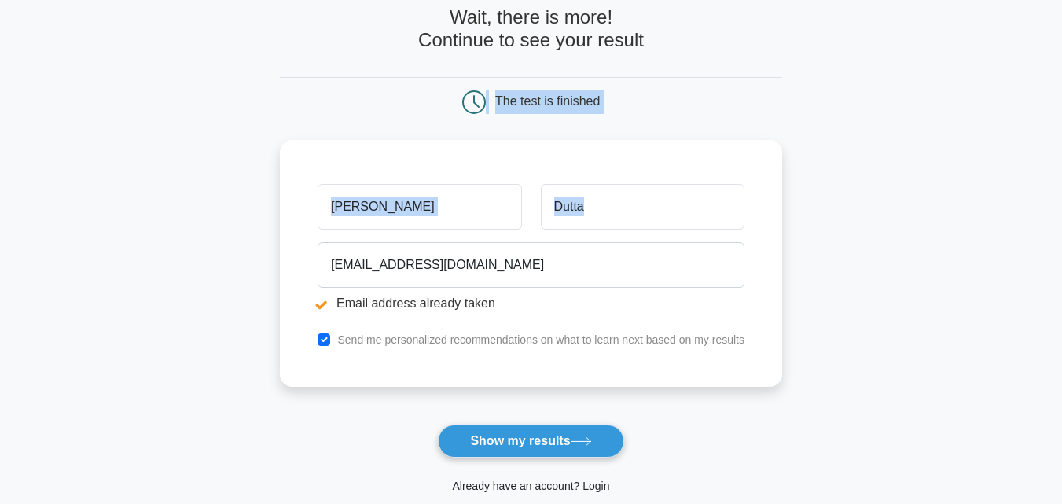
scroll to position [140, 0]
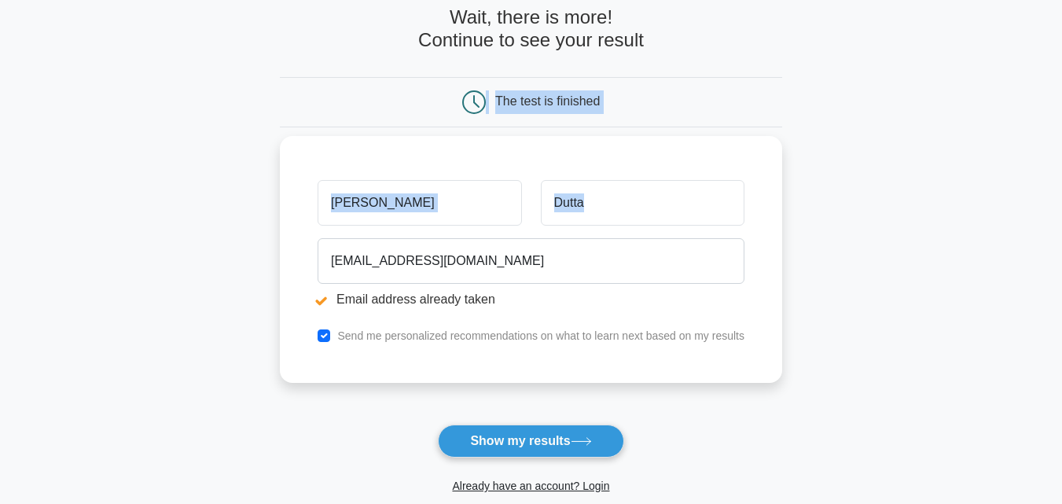
click at [434, 278] on form "Wait, there is more! Continue to see your result The test is finished tuhina Du…" at bounding box center [531, 266] width 502 height 521
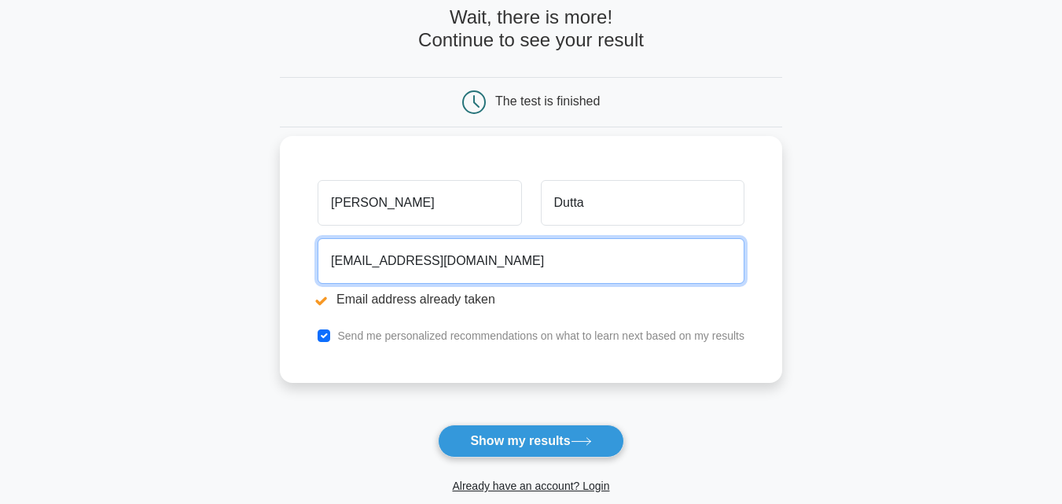
click at [434, 278] on input "vinodbhakuni01@gmail.com" at bounding box center [531, 261] width 427 height 46
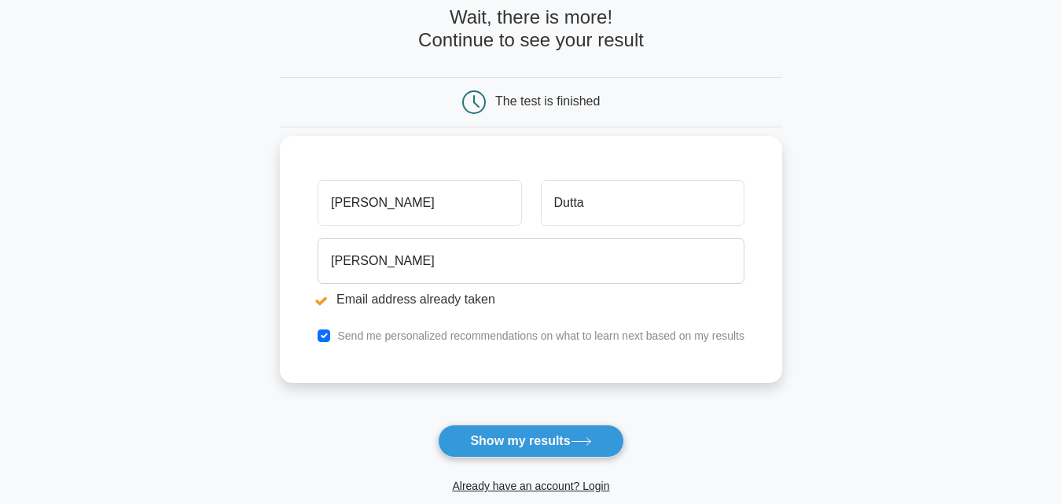
click at [319, 299] on li "Email address already taken" at bounding box center [531, 299] width 427 height 19
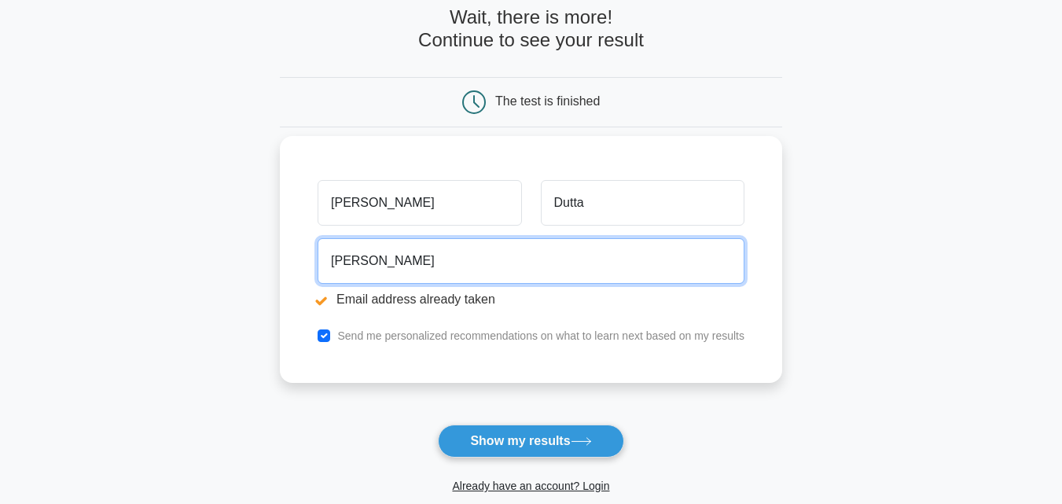
click at [367, 262] on input "tuhina" at bounding box center [531, 261] width 427 height 46
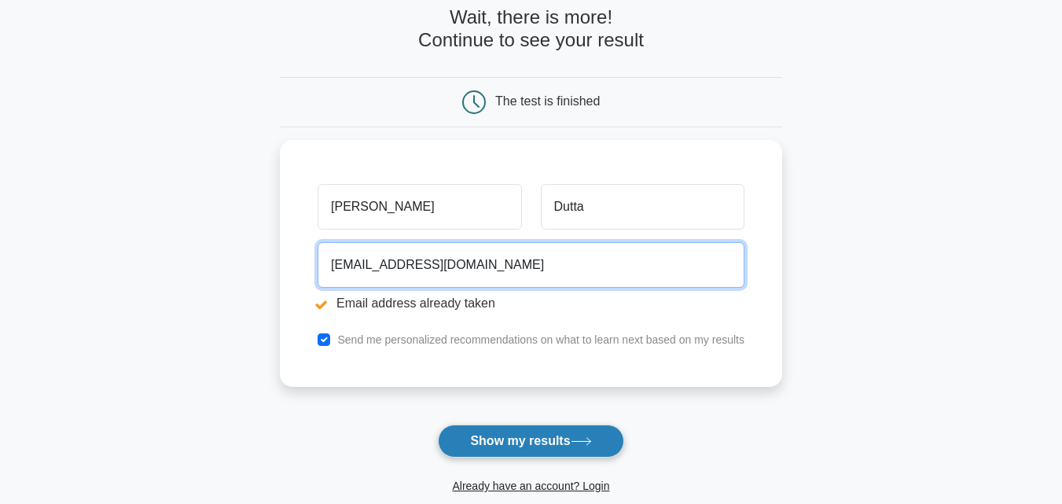
type input "tuhinadutta2@gmail.com"
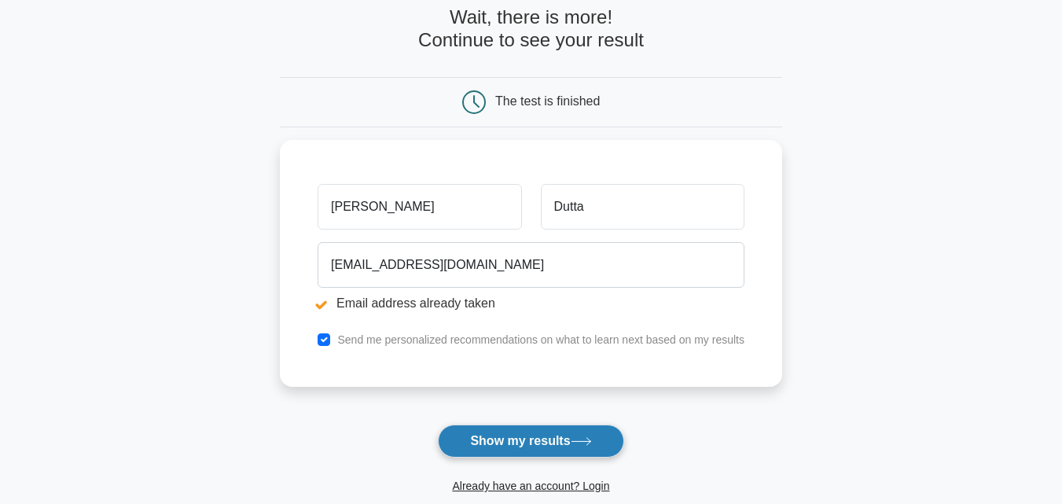
click at [529, 432] on button "Show my results" at bounding box center [531, 441] width 186 height 33
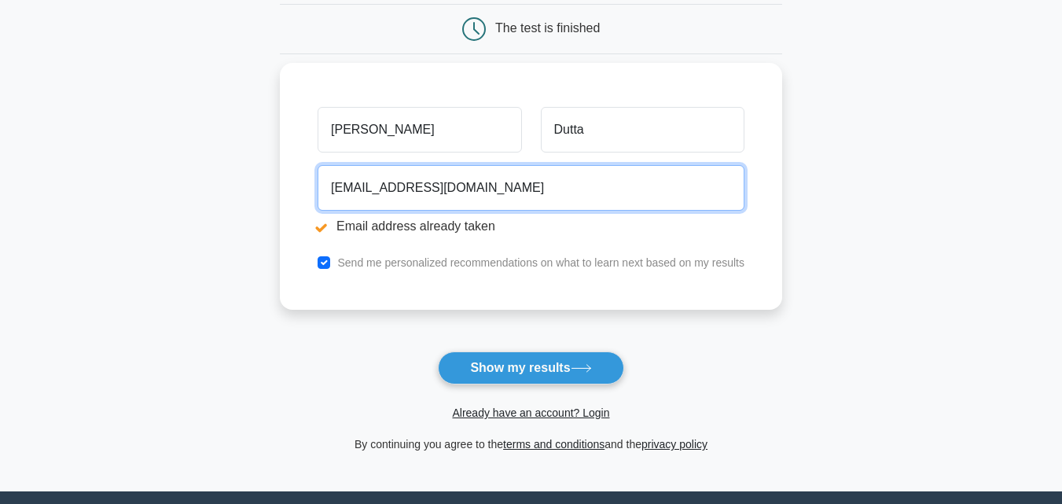
click at [528, 175] on input "[EMAIL_ADDRESS][DOMAIN_NAME]" at bounding box center [531, 188] width 427 height 46
click at [528, 175] on input "tuhinadutta2@gmail.com" at bounding box center [531, 188] width 427 height 46
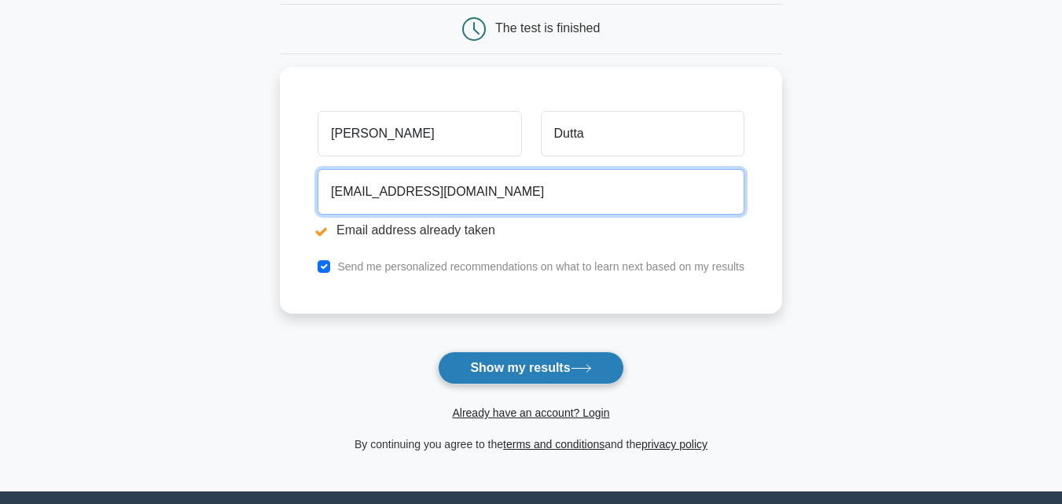
type input "princeedutta@gmail.com"
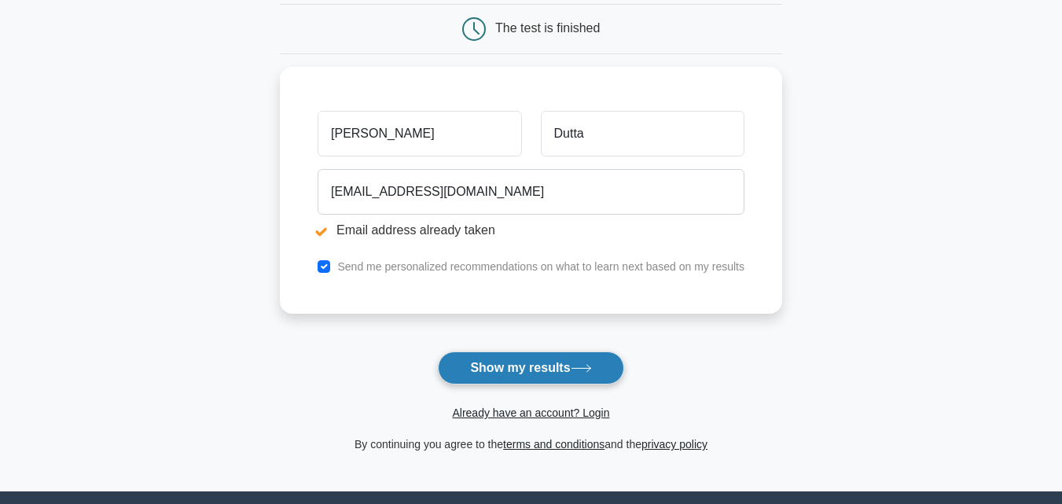
click at [574, 371] on button "Show my results" at bounding box center [531, 367] width 186 height 33
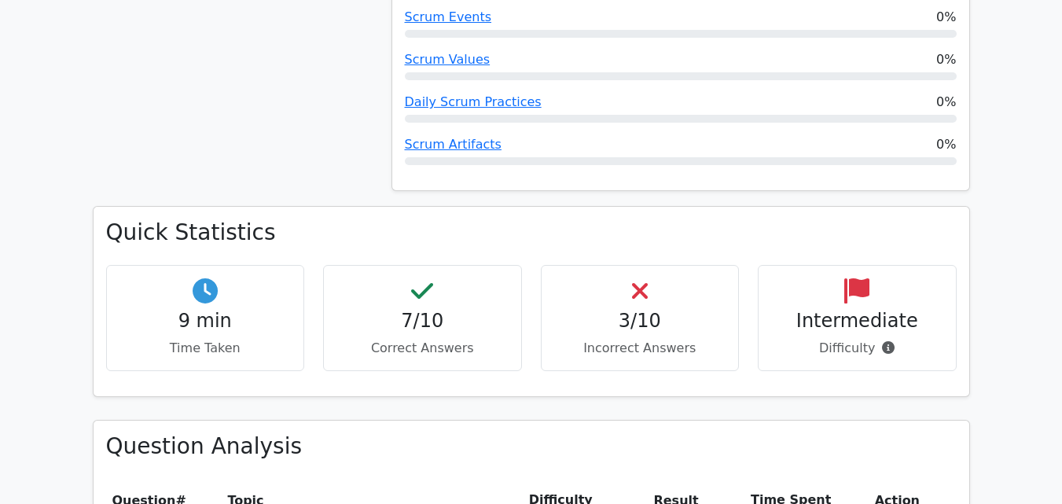
scroll to position [951, 0]
click at [658, 311] on h4 "3/10" at bounding box center [640, 322] width 172 height 23
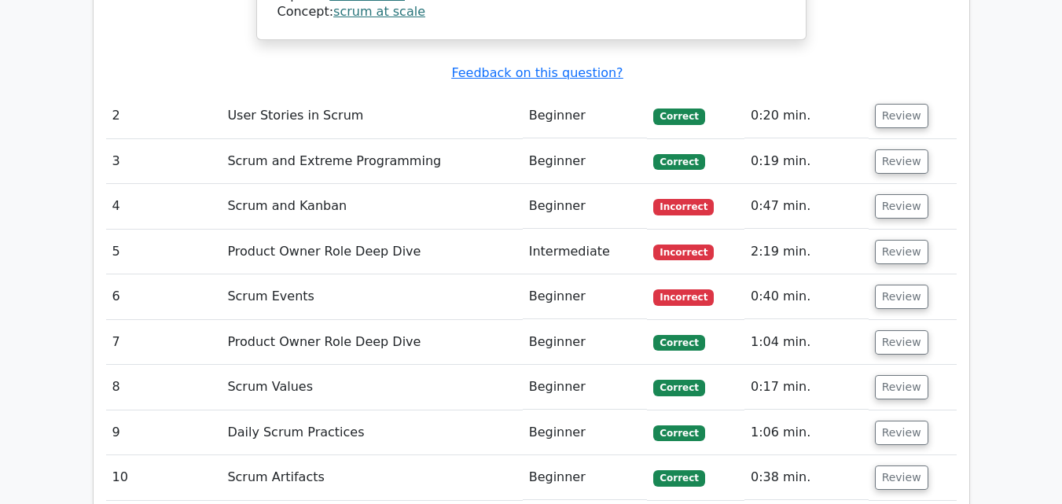
scroll to position [2219, 0]
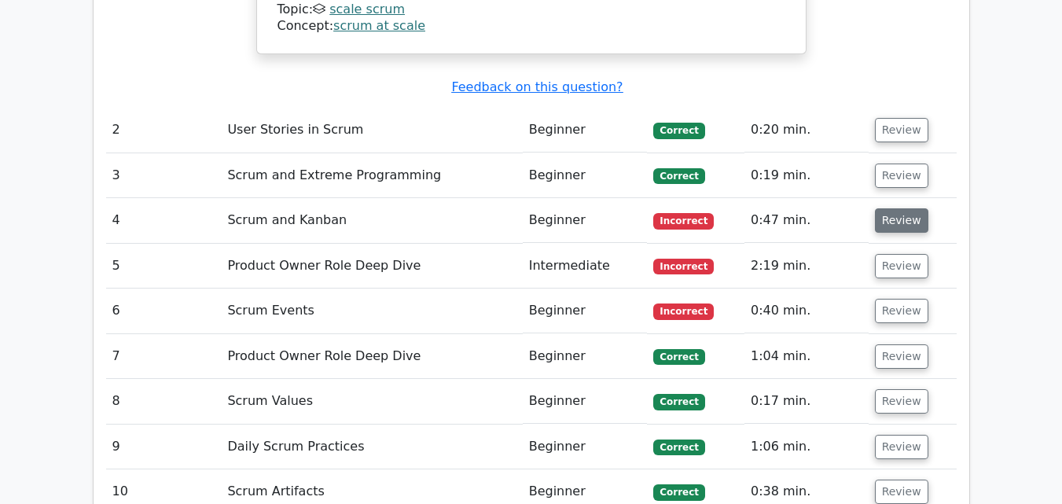
click at [914, 208] on button "Review" at bounding box center [901, 220] width 53 height 24
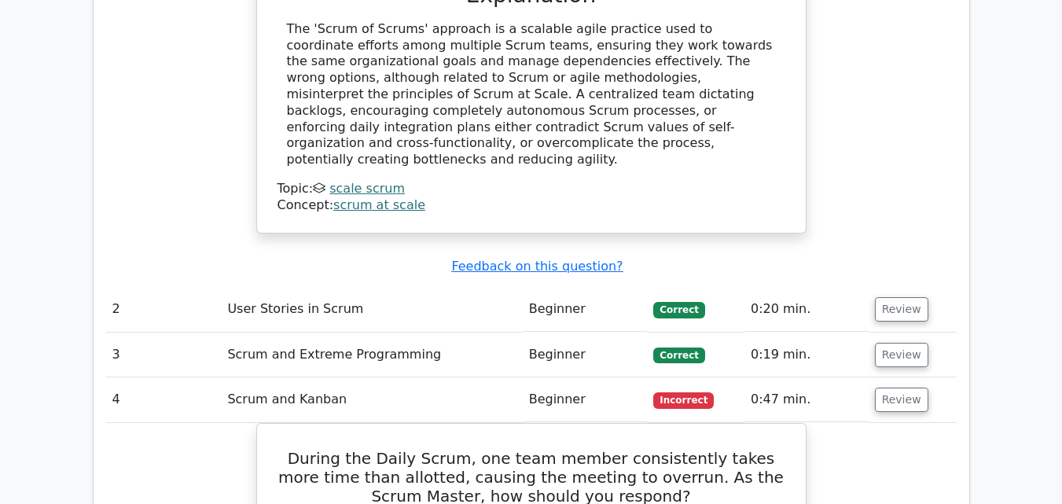
scroll to position [2036, 0]
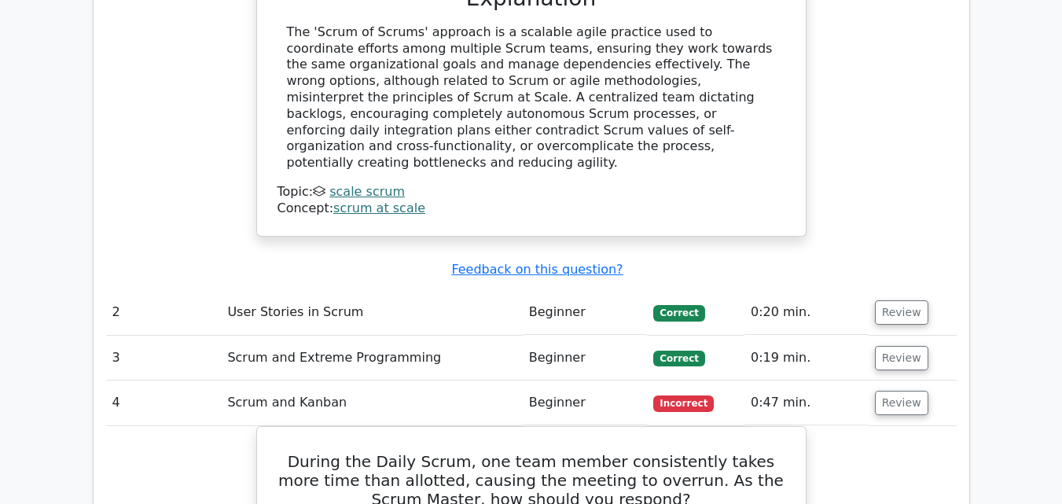
click at [846, 381] on td "0:47 min." at bounding box center [807, 403] width 124 height 45
click at [890, 391] on button "Review" at bounding box center [901, 403] width 53 height 24
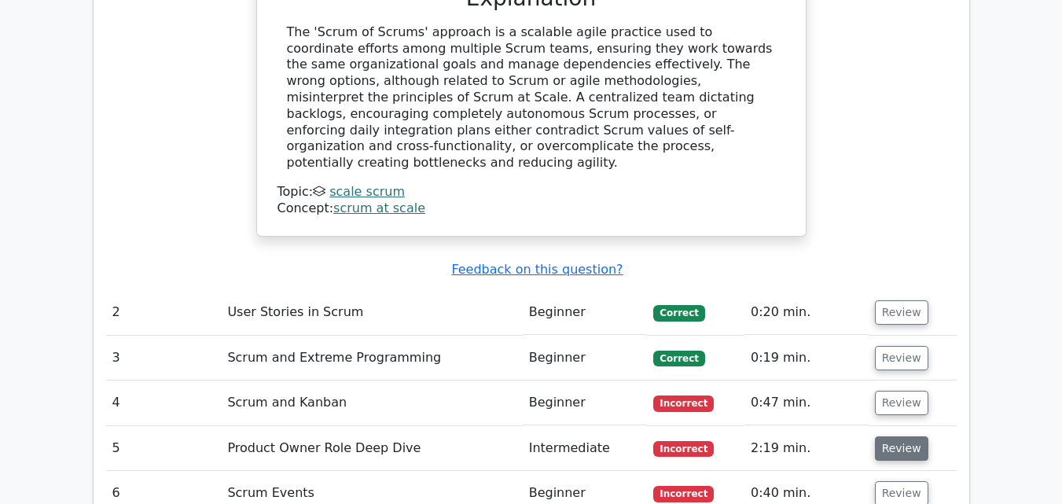
click at [897, 436] on button "Review" at bounding box center [901, 448] width 53 height 24
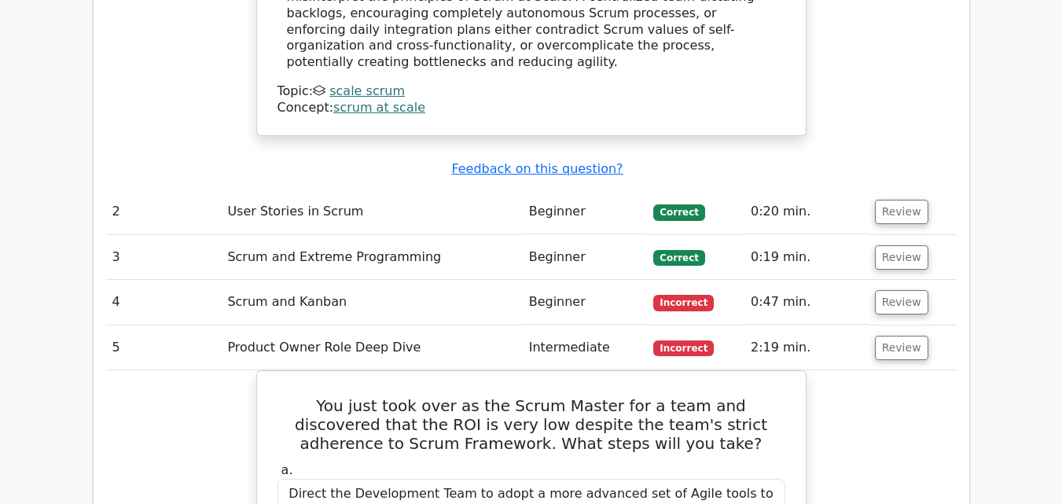
scroll to position [2136, 0]
click at [904, 337] on button "Review" at bounding box center [901, 349] width 53 height 24
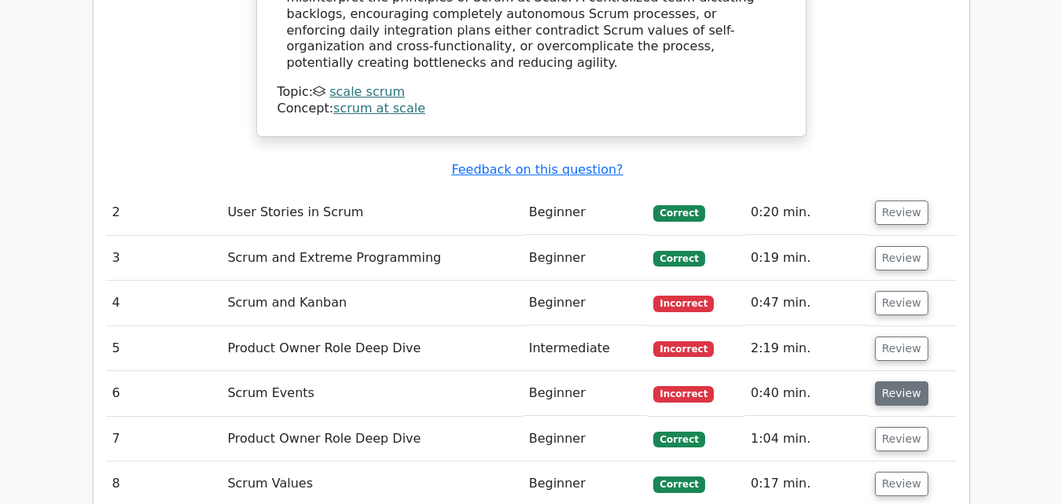
click at [905, 381] on button "Review" at bounding box center [901, 393] width 53 height 24
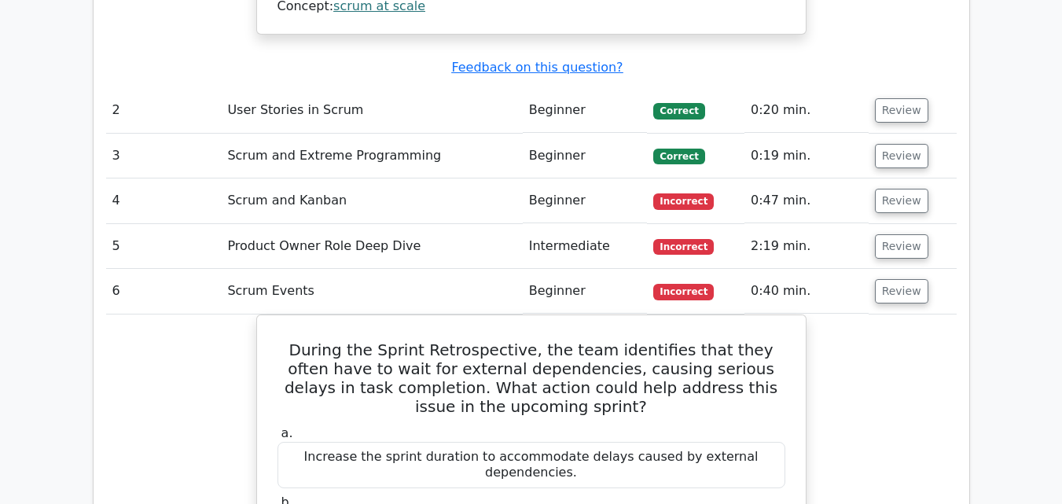
scroll to position [2238, 0]
click at [903, 280] on button "Review" at bounding box center [901, 292] width 53 height 24
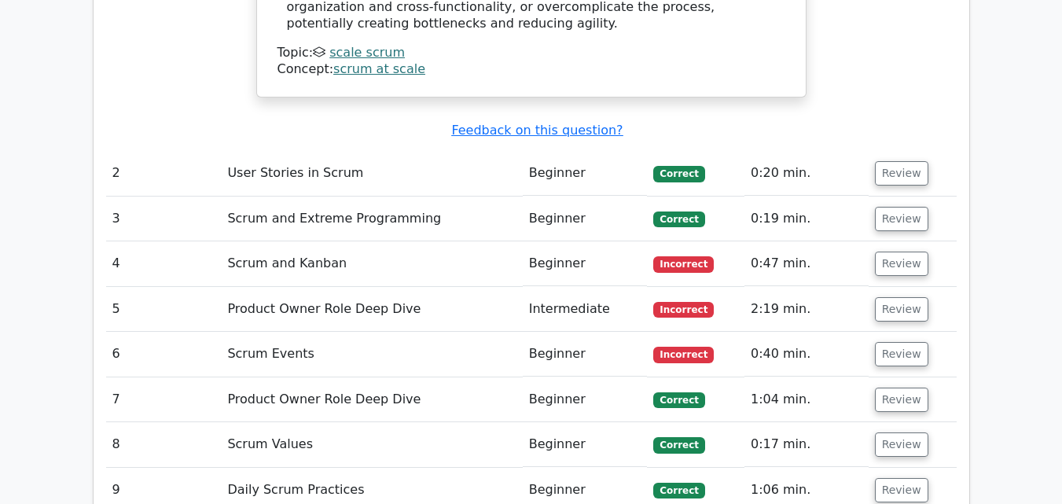
scroll to position [0, 9]
